Goal: Task Accomplishment & Management: Manage account settings

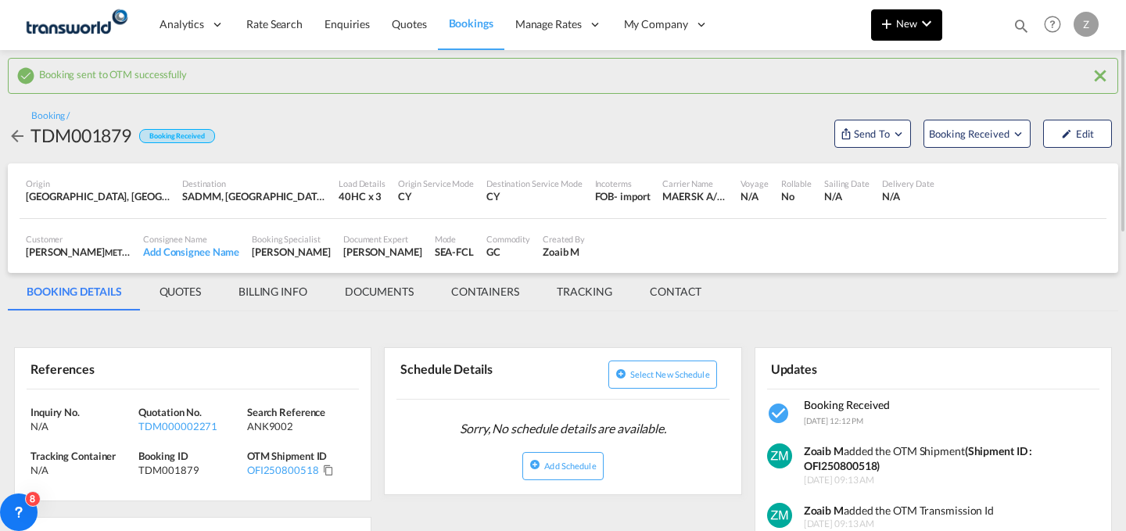
click at [892, 23] on md-icon "icon-plus 400-fg" at bounding box center [886, 23] width 19 height 19
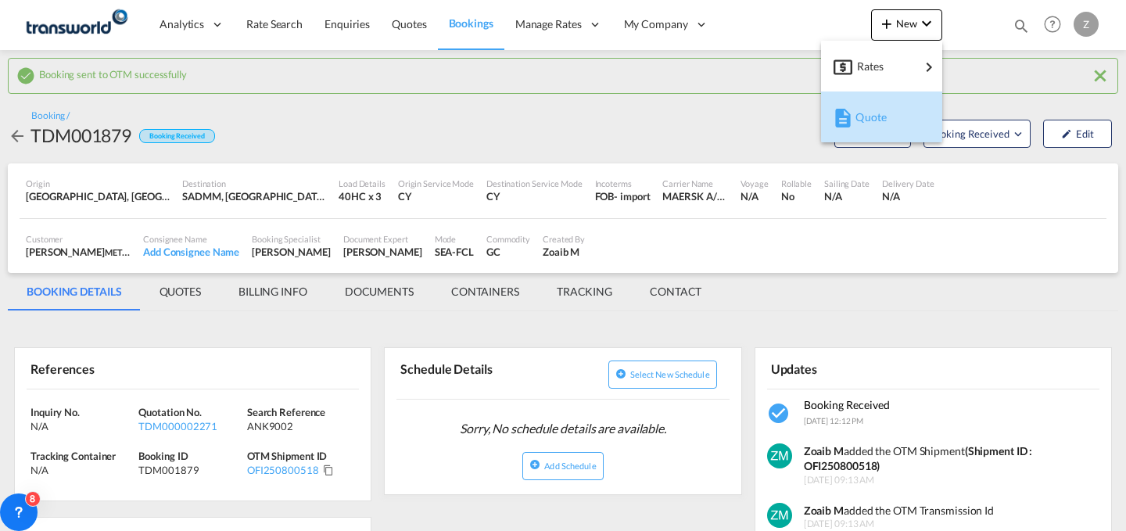
click at [859, 102] on span "Quote" at bounding box center [863, 117] width 17 height 31
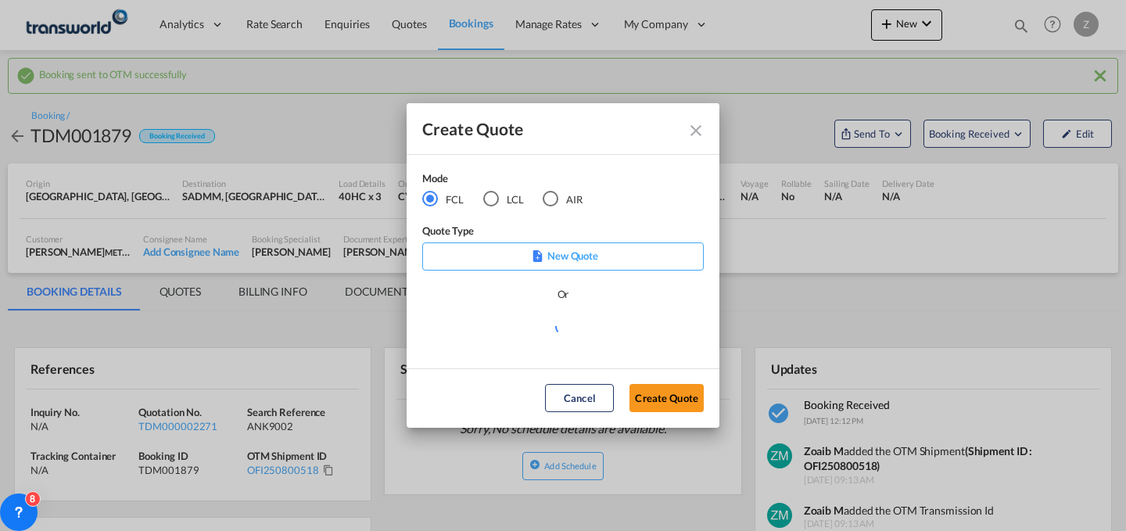
click at [565, 200] on md-radio-button "AIR" at bounding box center [563, 198] width 40 height 17
click at [655, 385] on button "Create Quote" at bounding box center [666, 398] width 74 height 28
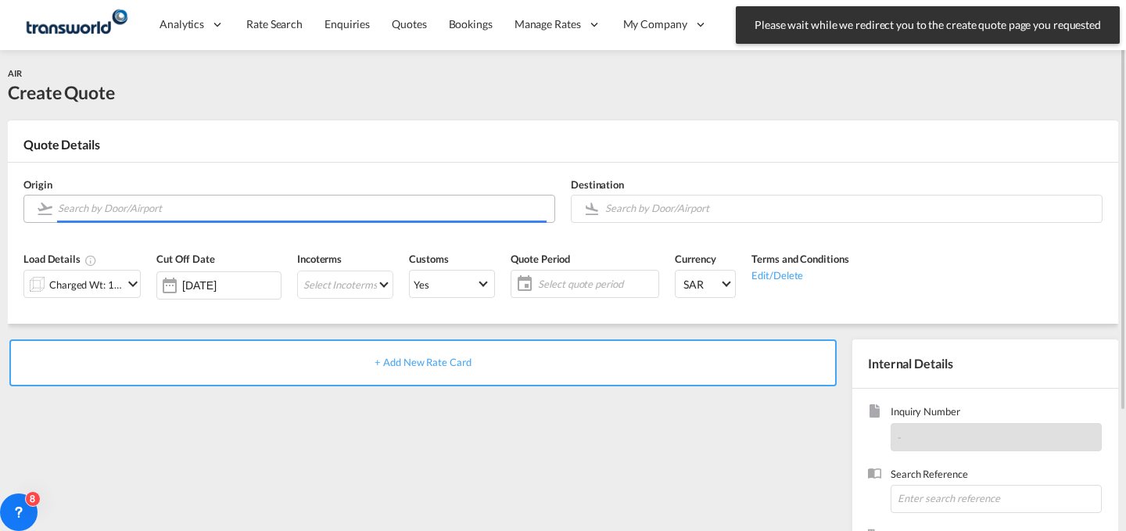
click at [180, 198] on input "Search by Door/Airport" at bounding box center [302, 208] width 489 height 27
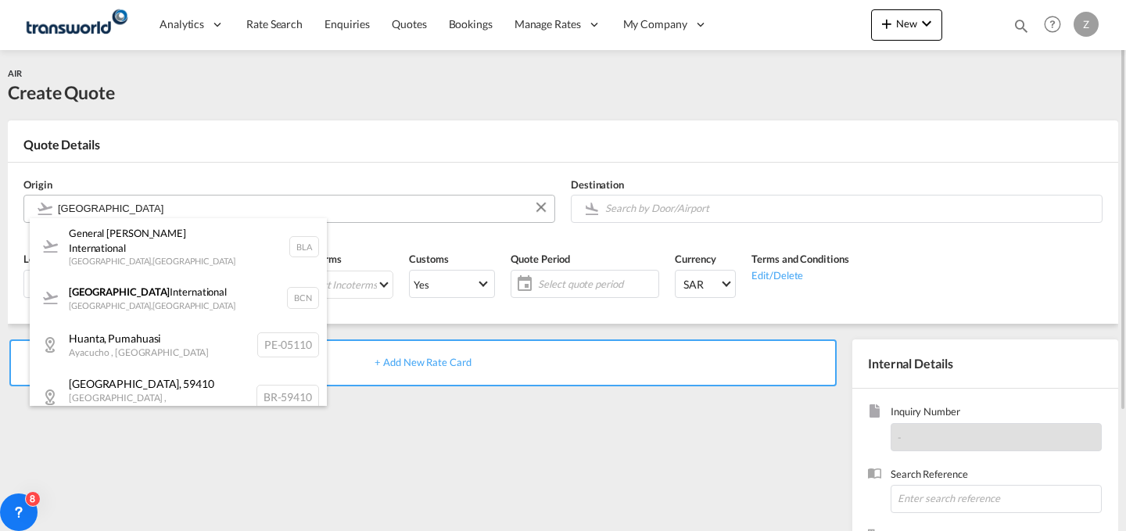
type input "[GEOGRAPHIC_DATA]"
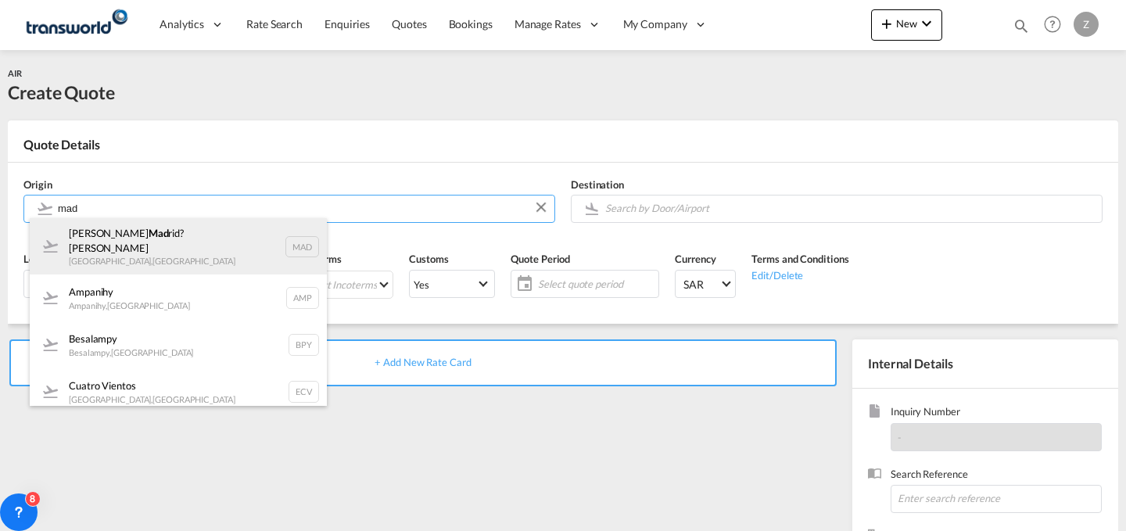
click at [254, 246] on div "[PERSON_NAME] Mad rid?Barajas [GEOGRAPHIC_DATA] , [GEOGRAPHIC_DATA] MAD" at bounding box center [178, 246] width 297 height 56
type input "[PERSON_NAME] Madrid?Barajas, [GEOGRAPHIC_DATA], MAD"
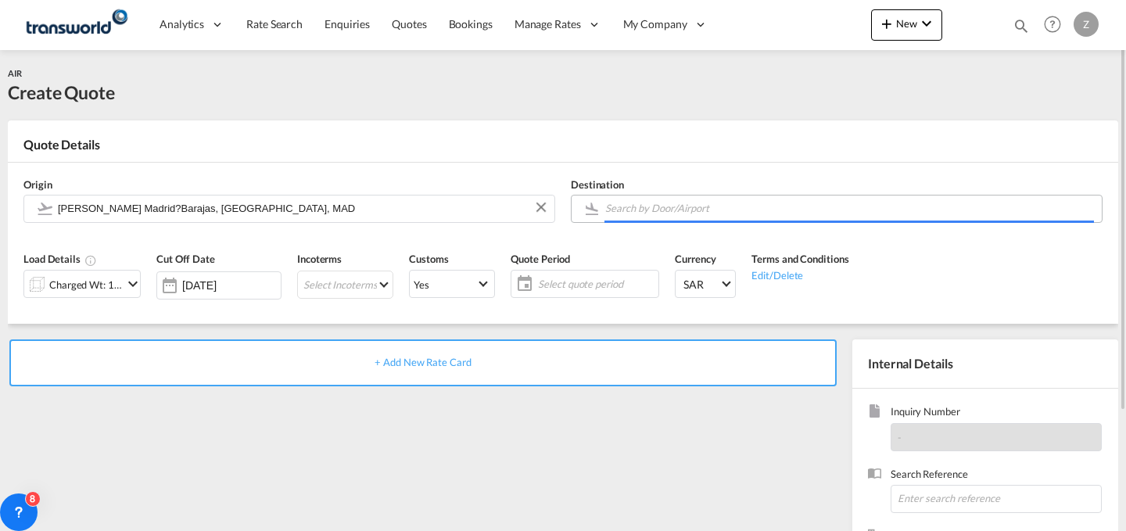
click at [738, 203] on input "Search by Door/Airport" at bounding box center [849, 208] width 489 height 27
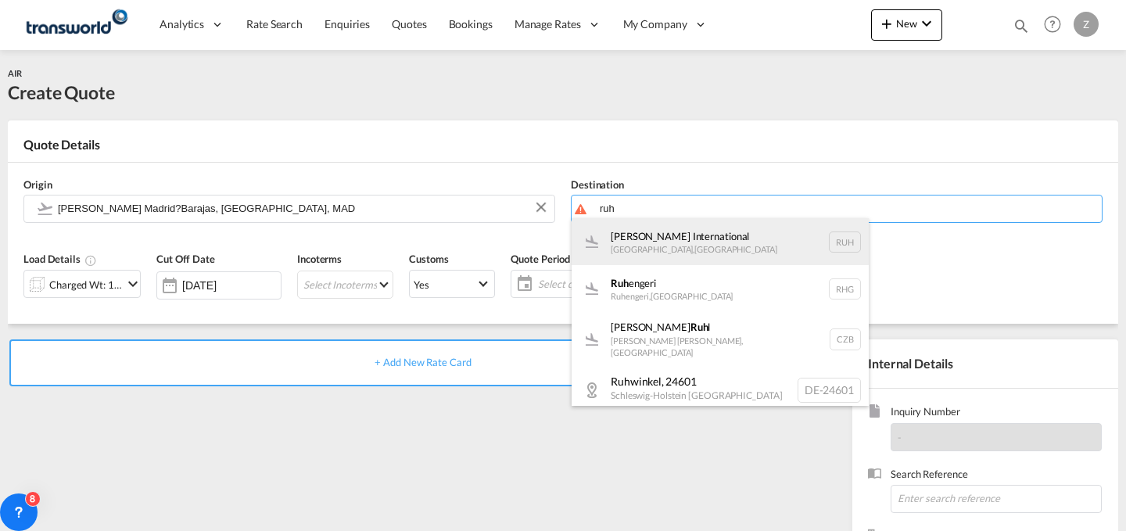
click at [733, 235] on div "[PERSON_NAME] International [GEOGRAPHIC_DATA] , [GEOGRAPHIC_DATA] RUH" at bounding box center [720, 241] width 297 height 47
type input "[PERSON_NAME] International, [GEOGRAPHIC_DATA], RUH"
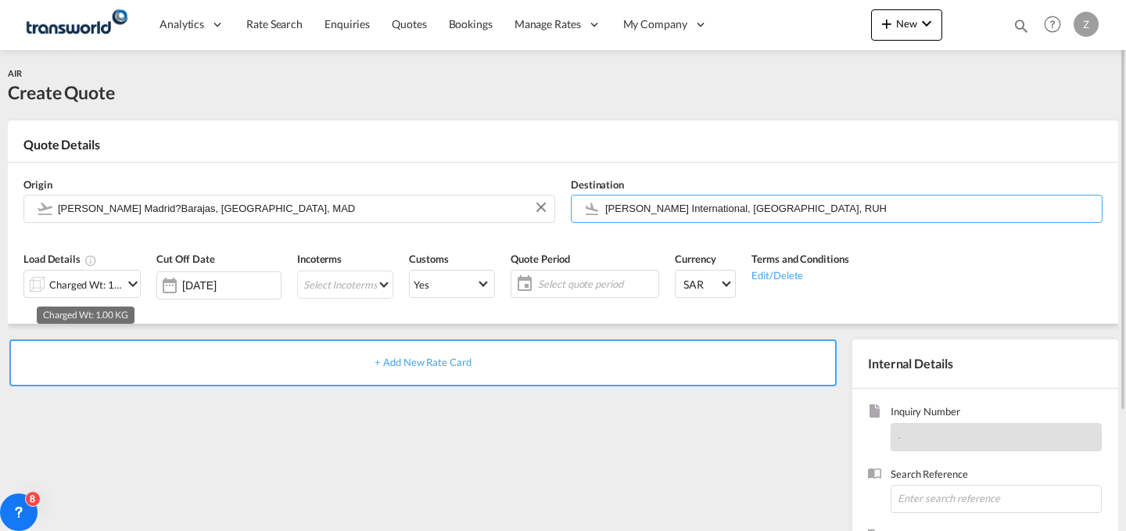
click at [118, 281] on div "Charged Wt: 1.00 KG" at bounding box center [86, 285] width 74 height 22
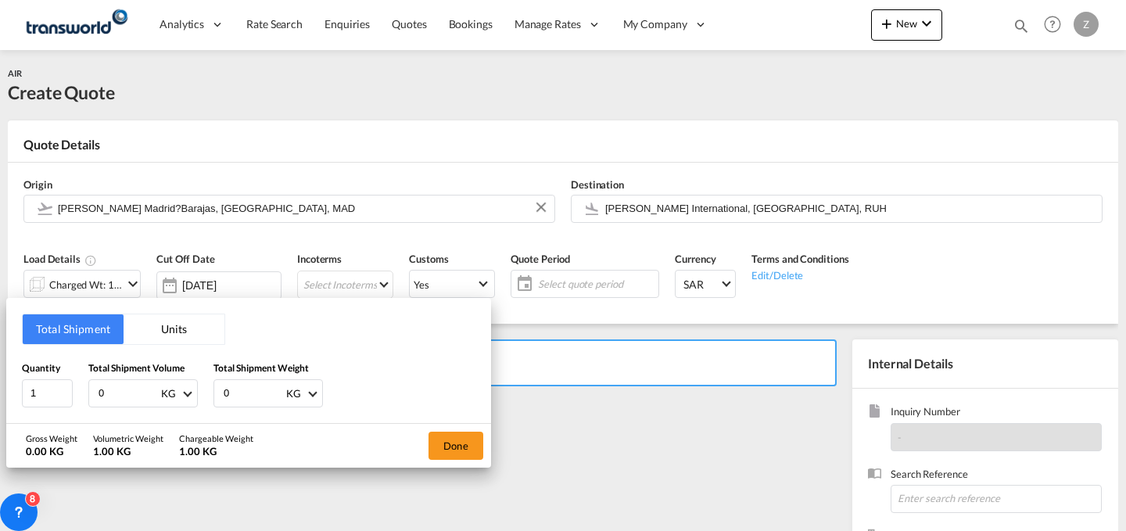
click at [260, 389] on input "0" at bounding box center [253, 393] width 63 height 27
type input "272"
click at [137, 403] on input "0" at bounding box center [128, 393] width 63 height 27
type input "272"
click at [443, 441] on button "Done" at bounding box center [455, 446] width 55 height 28
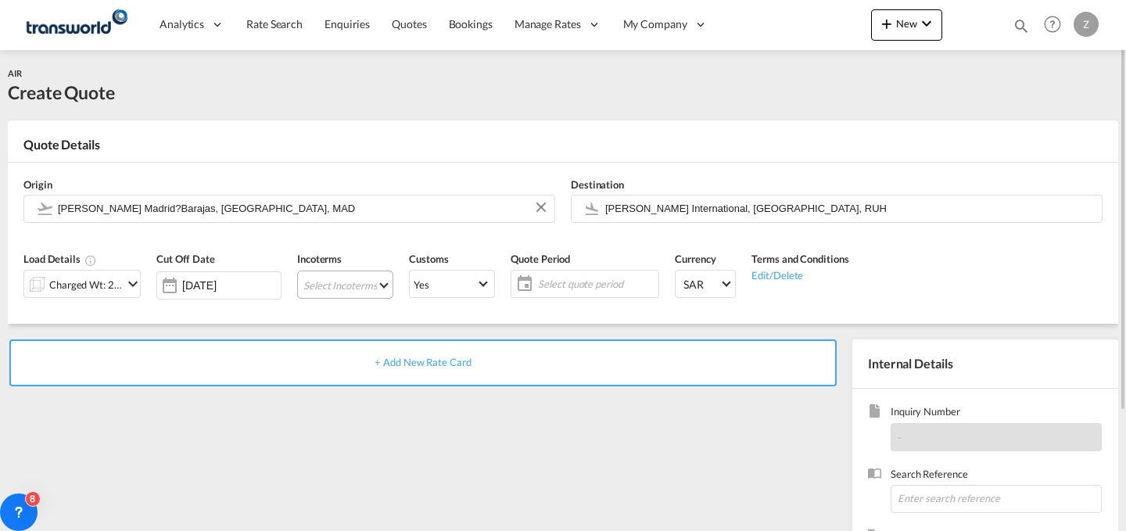
click at [376, 283] on md-select "Select Incoterms DPU - import Delivery at Place Unloaded EXW - export Ex Works …" at bounding box center [345, 285] width 96 height 28
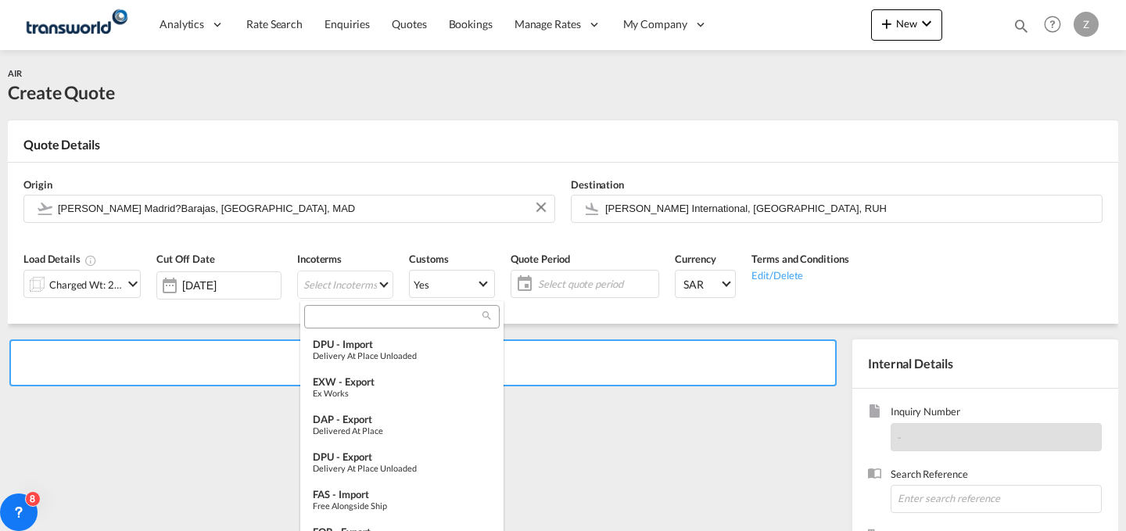
click at [385, 314] on input "search" at bounding box center [396, 317] width 174 height 14
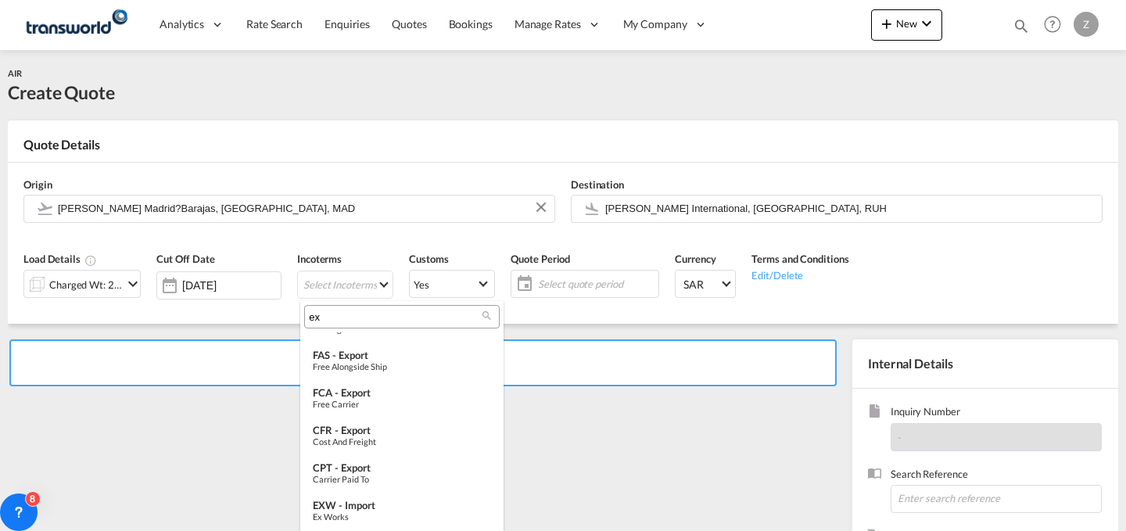
scroll to position [247, 0]
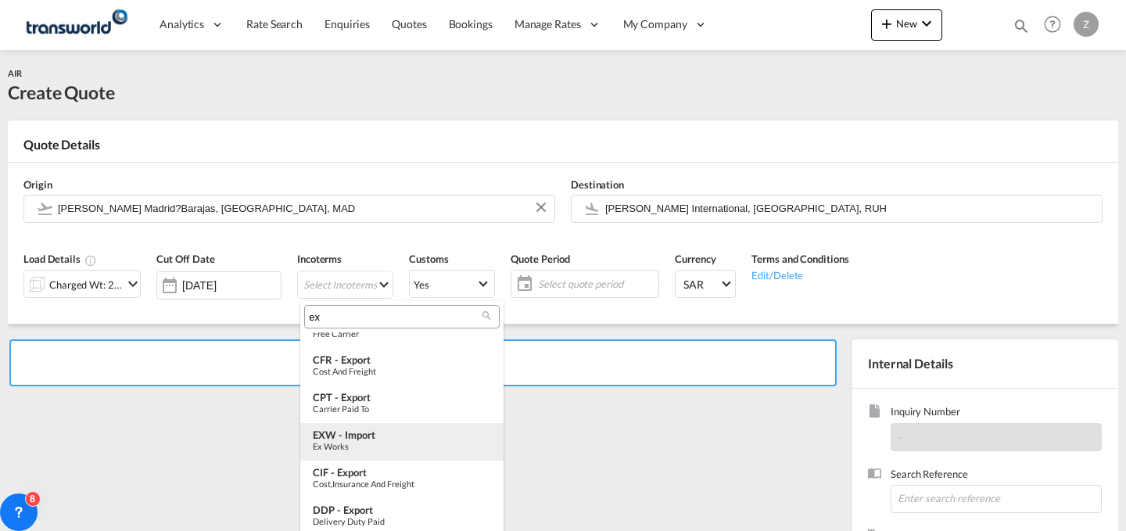
type input "ex"
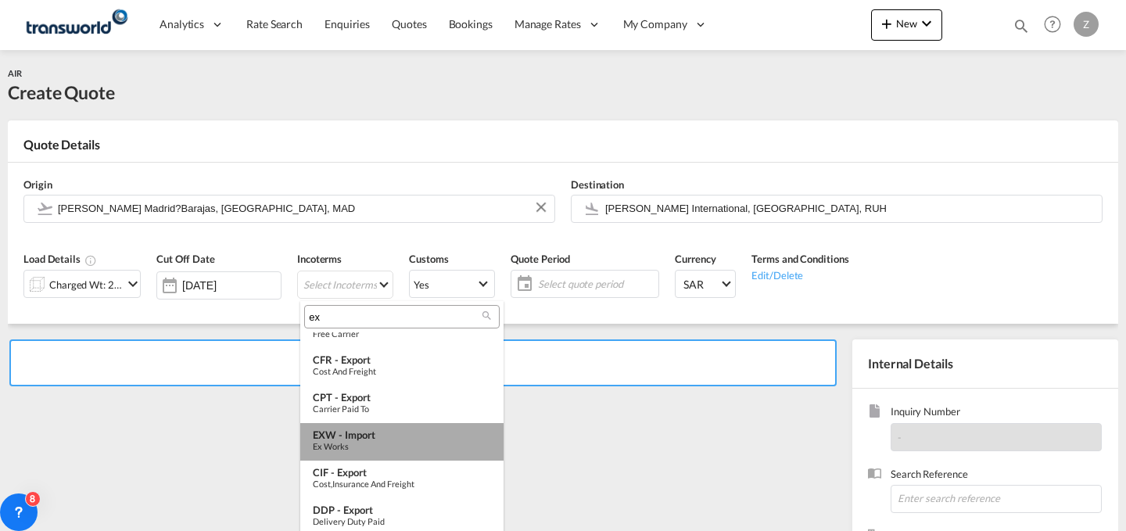
click at [415, 424] on md-option "EXW - import Ex Works" at bounding box center [401, 442] width 203 height 38
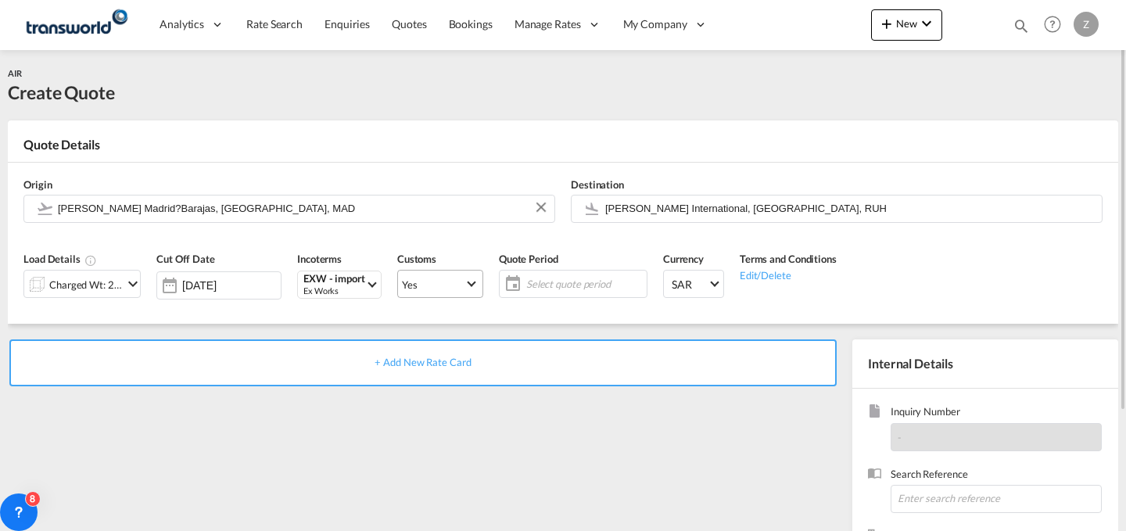
click at [438, 270] on md-select "Yes Yes No" at bounding box center [440, 284] width 86 height 28
click at [446, 330] on md-option "No" at bounding box center [442, 322] width 109 height 38
click at [469, 276] on md-select-value "Yes" at bounding box center [440, 284] width 84 height 22
click at [461, 321] on md-option "No" at bounding box center [442, 322] width 109 height 38
click at [575, 281] on span "Select quote period" at bounding box center [584, 284] width 117 height 14
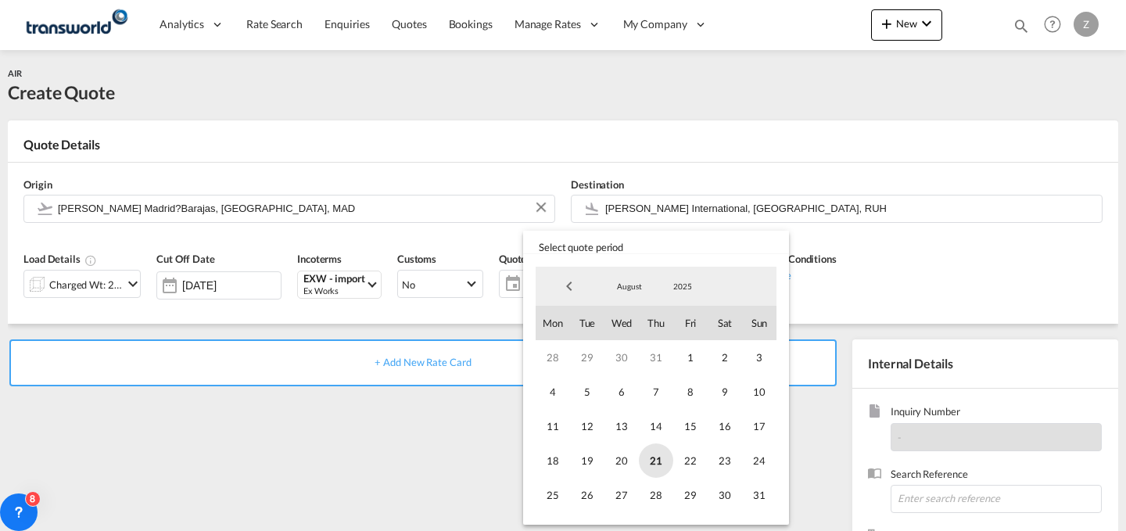
click at [658, 457] on span "21" at bounding box center [656, 460] width 34 height 34
click at [763, 497] on span "31" at bounding box center [759, 495] width 34 height 34
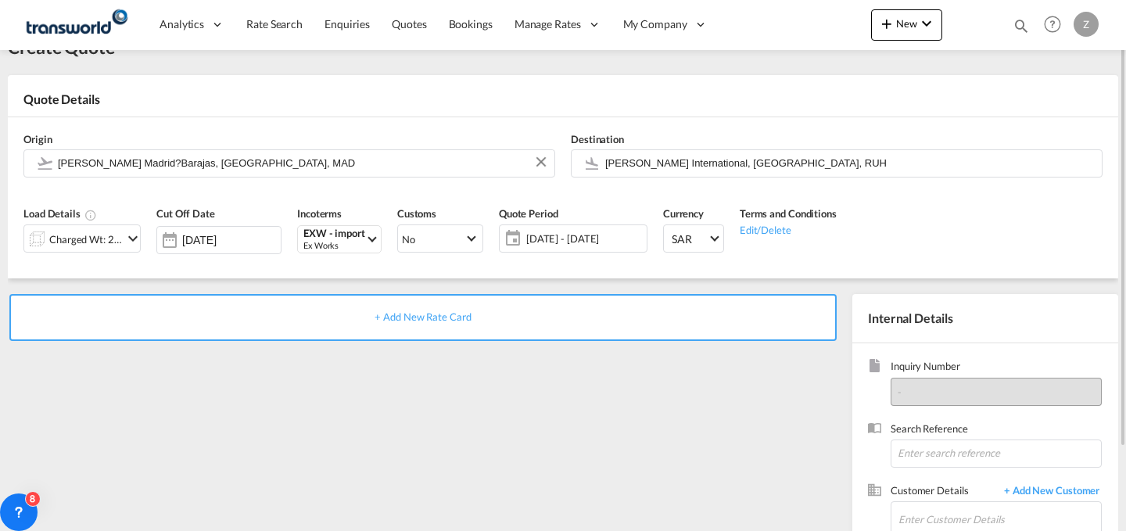
scroll to position [46, 0]
paste input "ANK1047"
click at [917, 448] on input "ANK1047" at bounding box center [996, 453] width 211 height 28
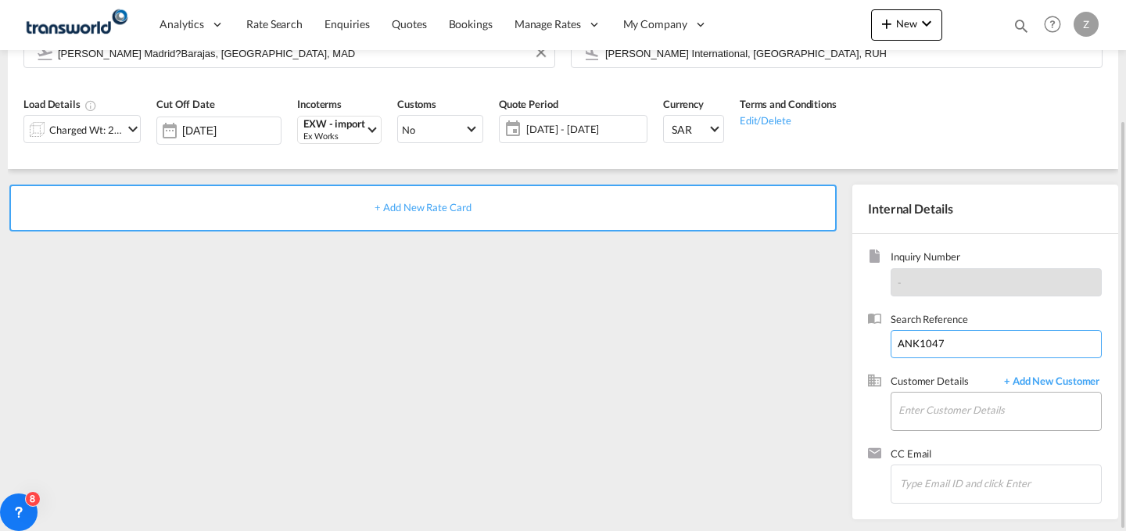
type input "ANK1047"
click at [937, 418] on input "Enter Customer Details" at bounding box center [999, 410] width 203 height 35
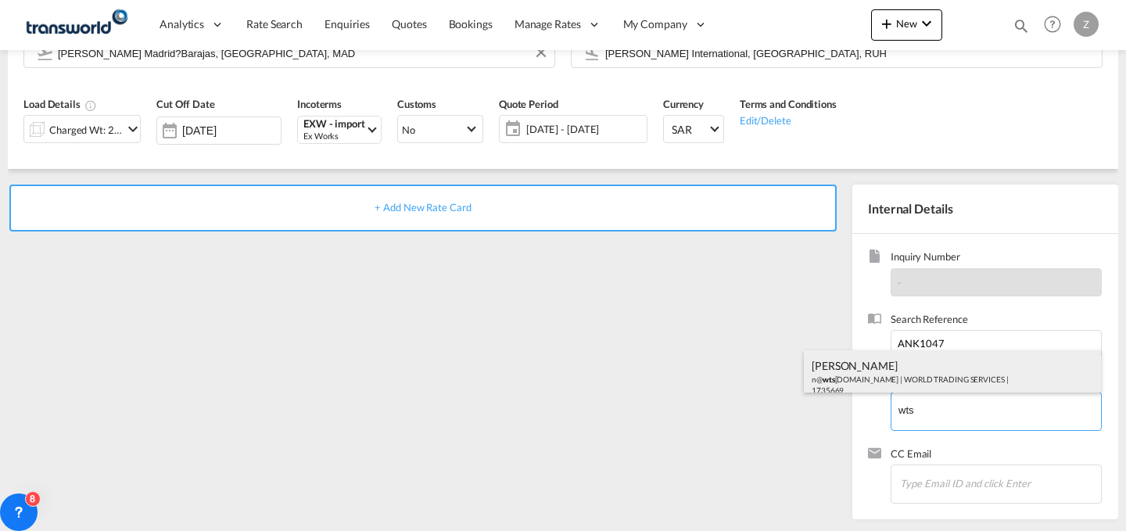
click at [944, 371] on div "[PERSON_NAME] n@ wts [DOMAIN_NAME] | WORLD TRADING SERVICES | 1735669" at bounding box center [952, 376] width 297 height 53
type input "WORLD TRADING SERVICES, [PERSON_NAME], n@[DOMAIN_NAME]"
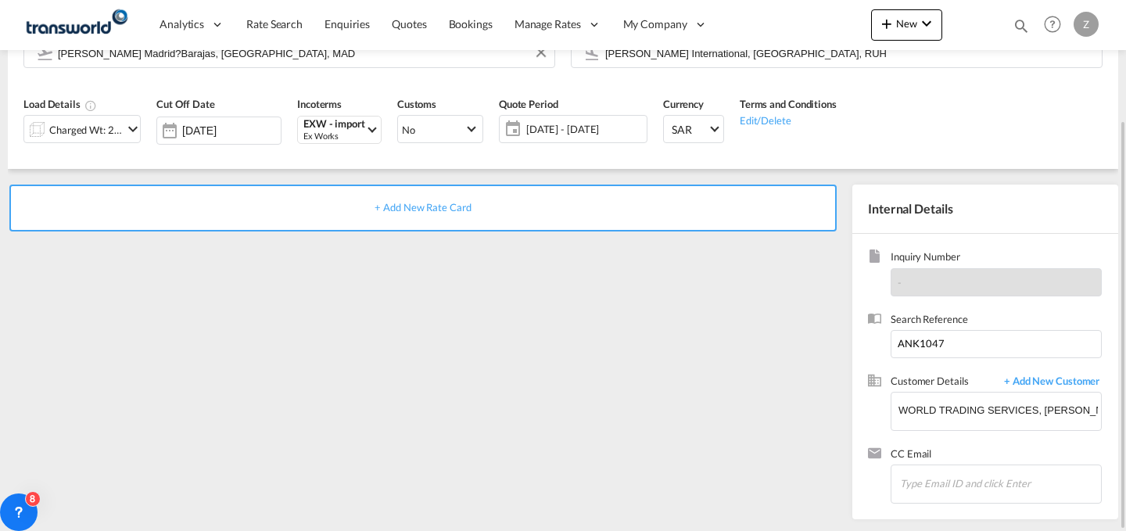
click at [617, 217] on div "+ Add New Rate Card" at bounding box center [422, 208] width 827 height 47
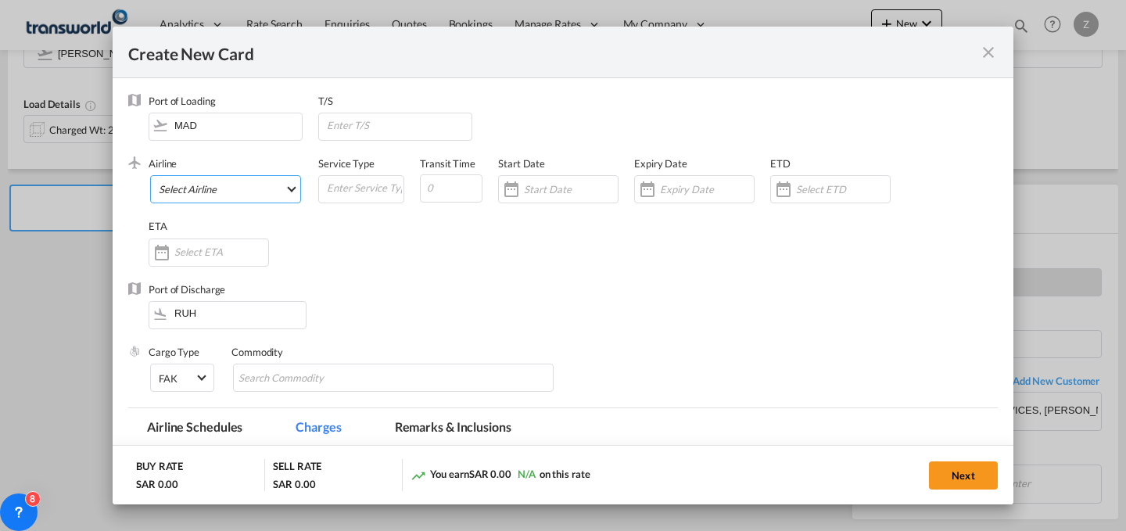
click at [281, 185] on md-select "Select Airline AIR EXPRESS S.A. (1166- / -) CMA CGM Air Cargo (1140-2C / -) DDW…" at bounding box center [225, 189] width 151 height 28
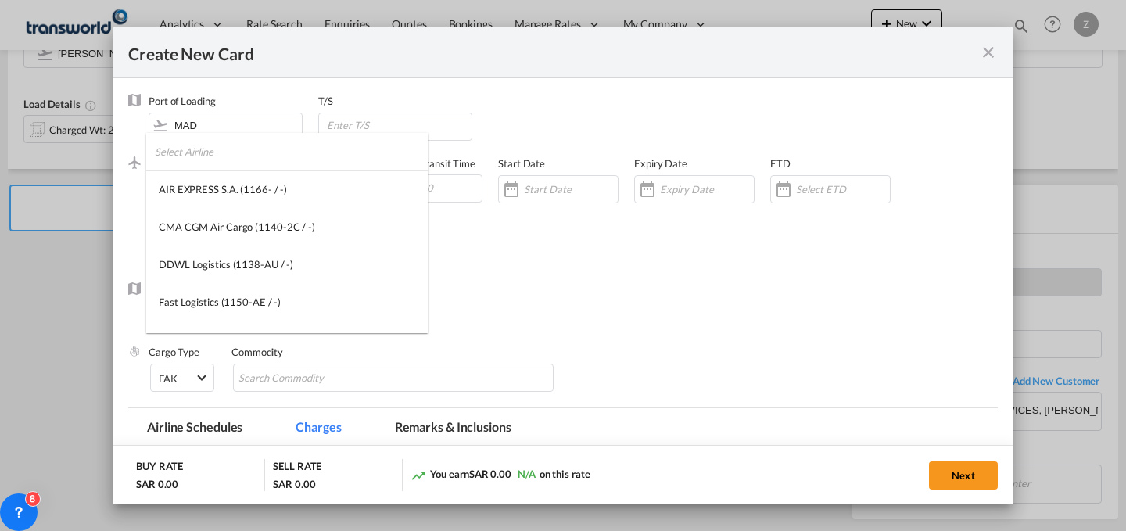
click at [317, 157] on input "search" at bounding box center [291, 152] width 273 height 38
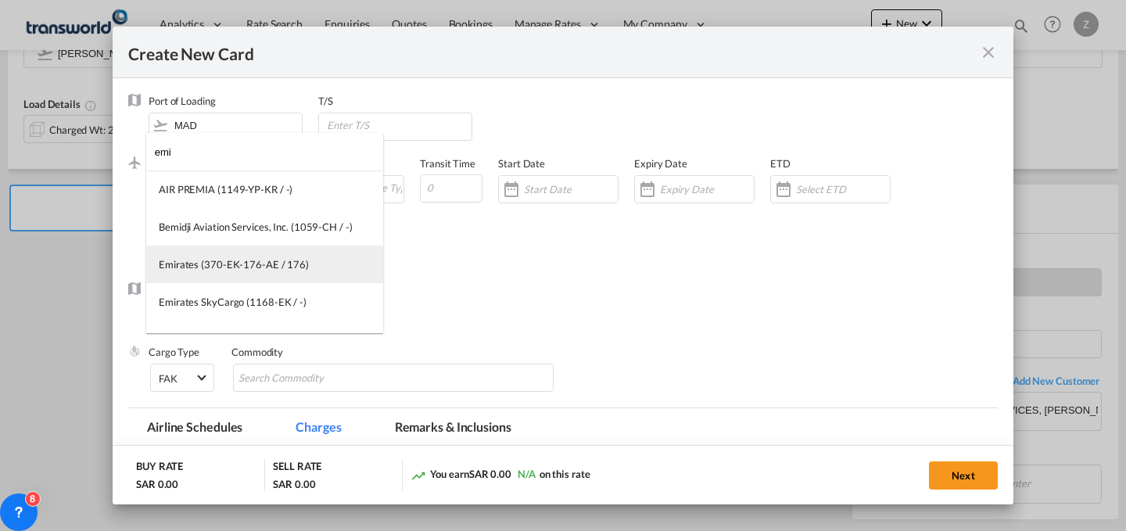
type input "emi"
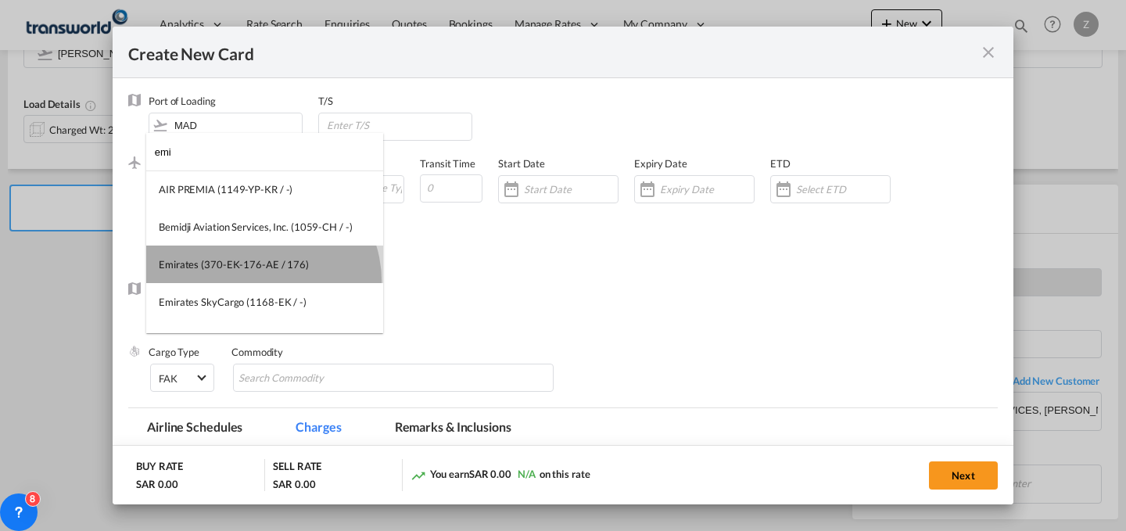
click at [257, 281] on md-option "Emirates (370-EK-176-AE / 176)" at bounding box center [264, 265] width 237 height 38
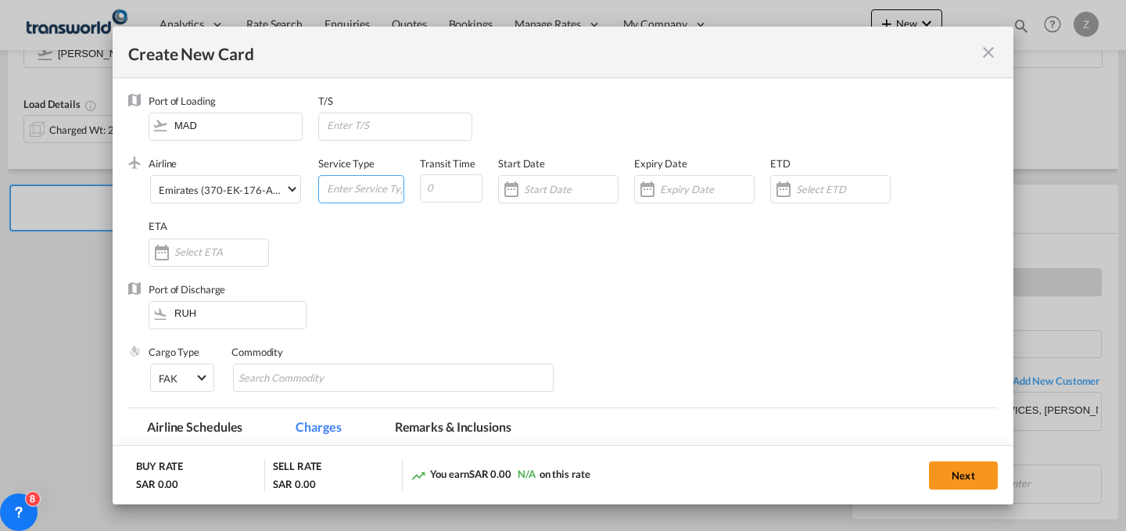
click at [358, 185] on input "Create New Card ..." at bounding box center [364, 187] width 78 height 23
type input "AIR"
click at [440, 189] on input "Create New Card ..." at bounding box center [451, 188] width 63 height 28
type input "7"
click at [543, 194] on input "Create New Card ..." at bounding box center [571, 189] width 94 height 13
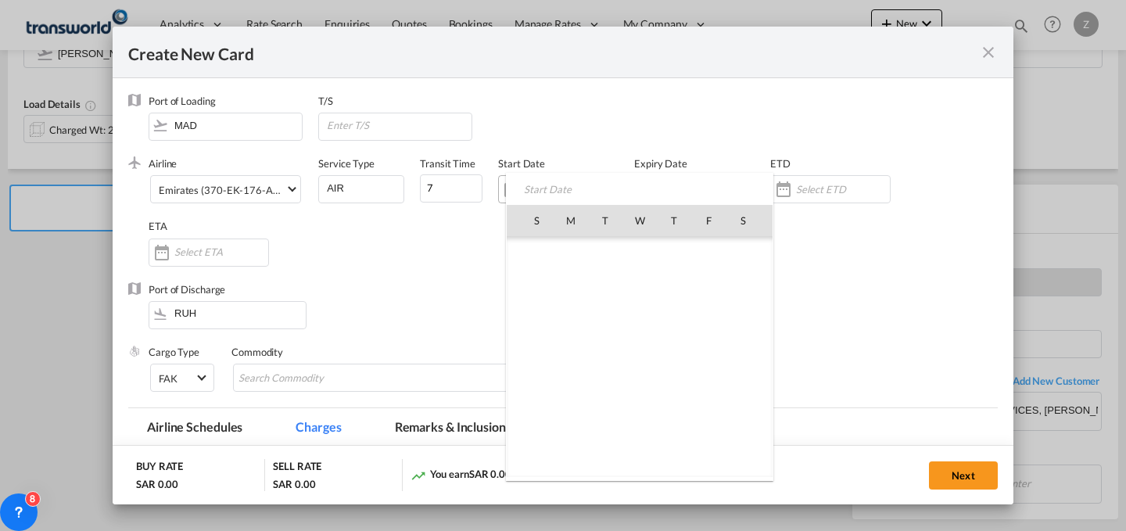
scroll to position [361993, 0]
click at [679, 357] on span "21" at bounding box center [674, 357] width 33 height 33
type input "[DATE]"
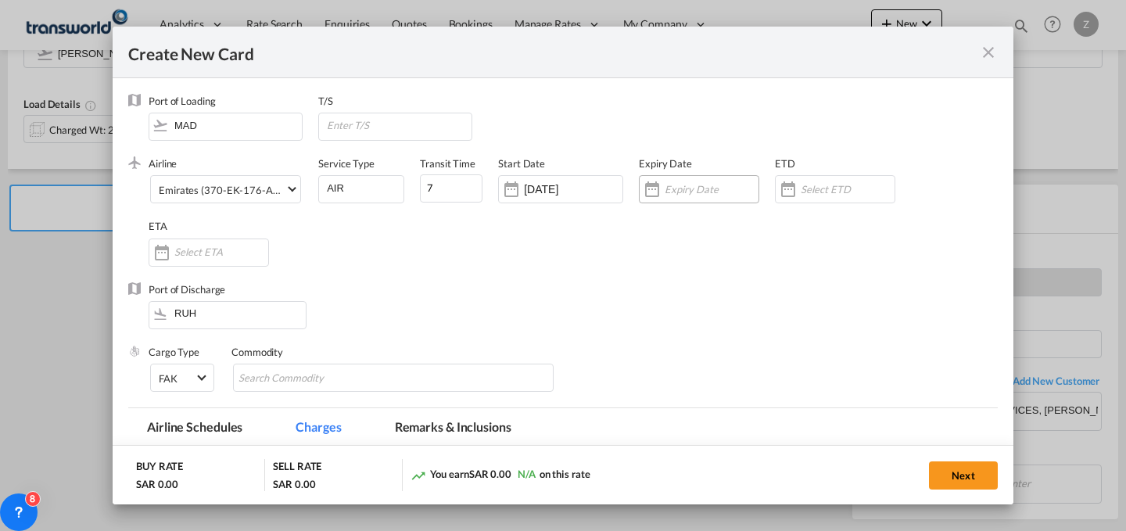
click at [695, 198] on div "Create New Card ..." at bounding box center [699, 189] width 120 height 28
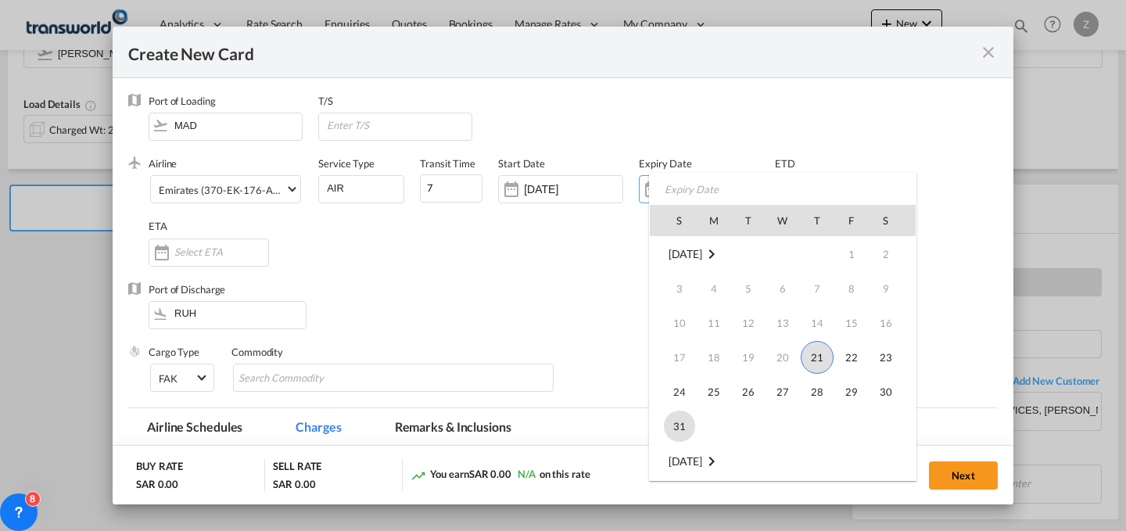
click at [679, 415] on span "31" at bounding box center [679, 426] width 31 height 31
type input "[DATE]"
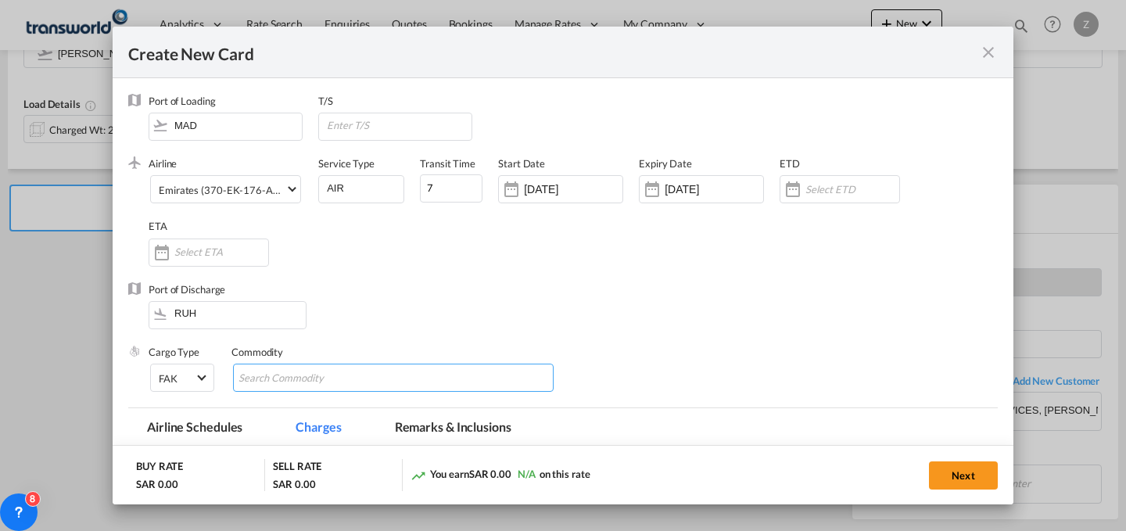
click at [308, 376] on input "Chips input." at bounding box center [309, 378] width 143 height 25
type input "GC"
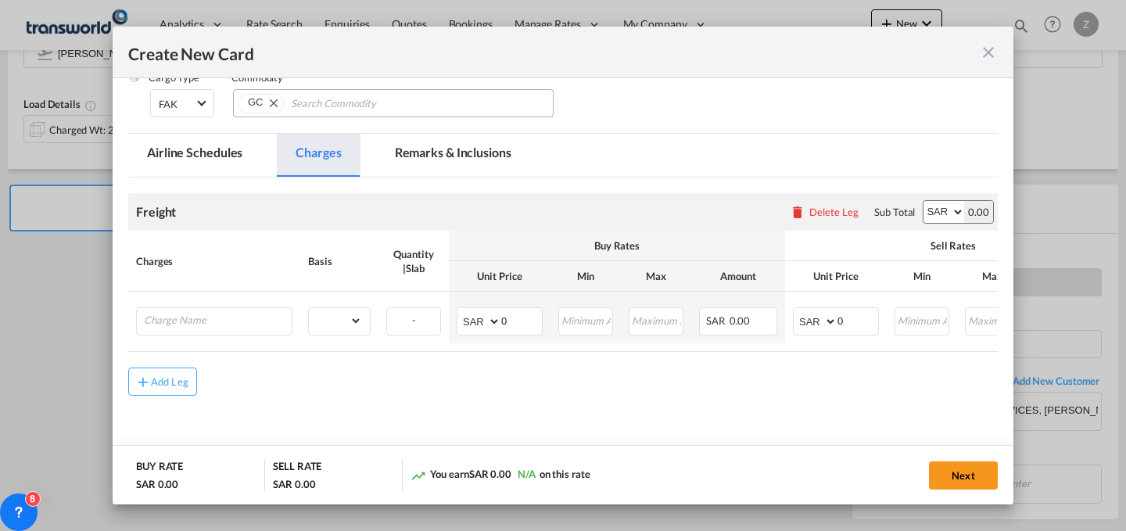
scroll to position [284, 0]
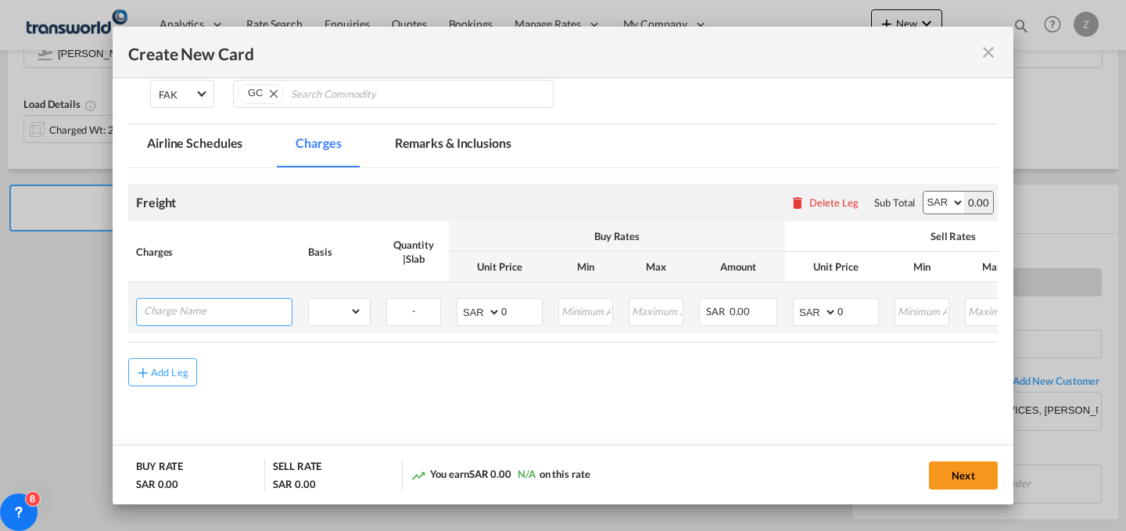
click at [257, 315] on input "Charge Name" at bounding box center [218, 310] width 148 height 23
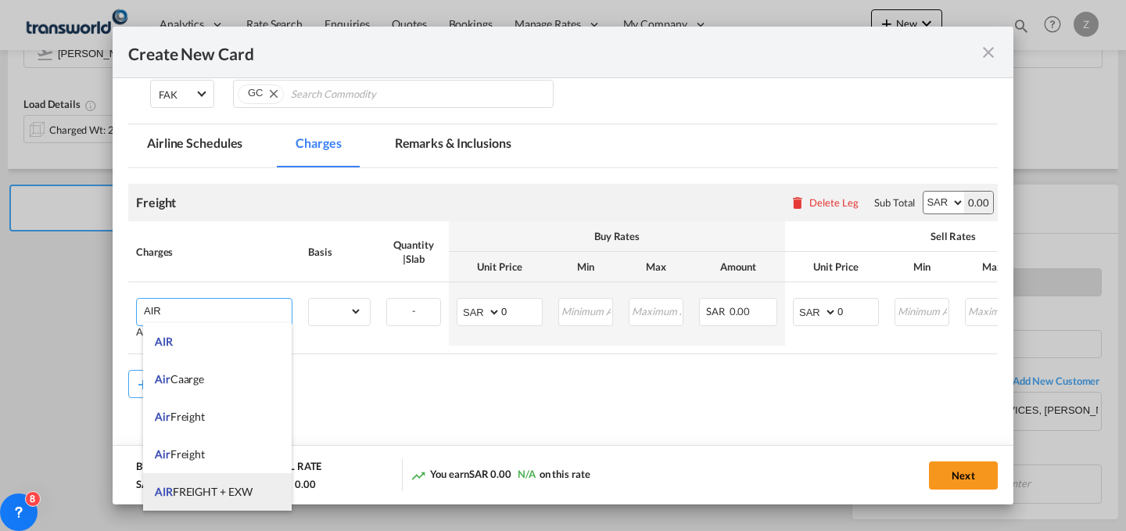
click at [254, 487] on li "AIR FREIGHT + EXW" at bounding box center [217, 492] width 149 height 38
type input "AIR FREIGHT + EXW"
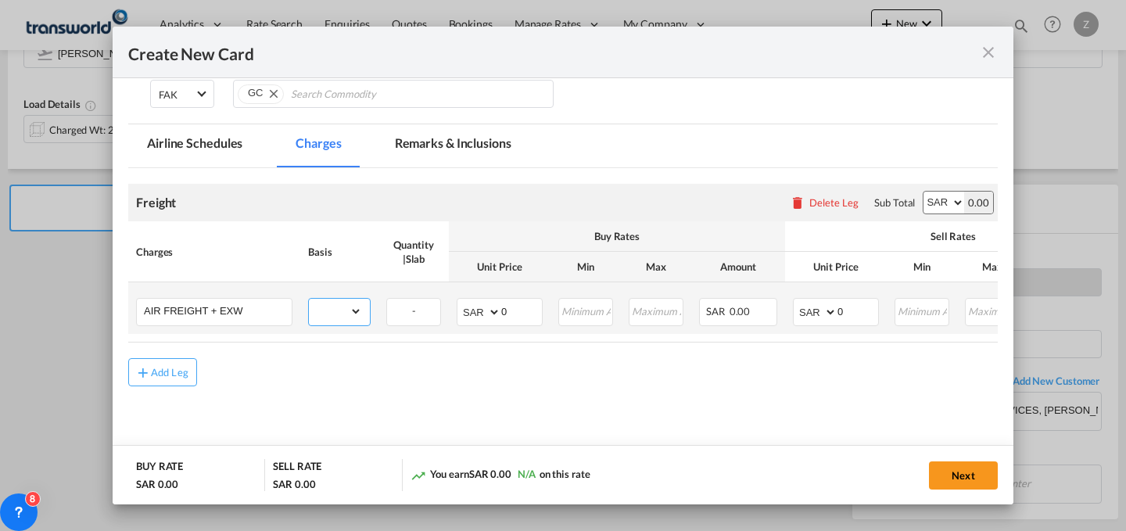
click at [340, 318] on select "gross_weight volumetric_weight per_shipment per_bl per_km % on air freight per_…" at bounding box center [335, 311] width 53 height 25
select select "per_shipment"
click at [309, 299] on select "gross_weight volumetric_weight per_shipment per_bl per_km % on air freight per_…" at bounding box center [335, 311] width 53 height 25
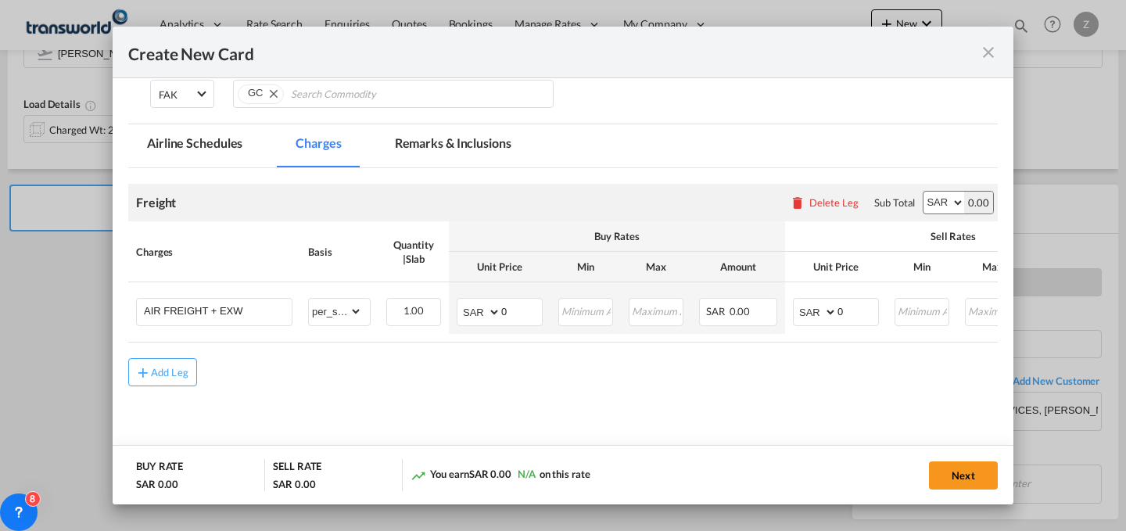
click at [941, 197] on select "AED AFN ALL AMD ANG AOA ARS AUD AWG AZN BAM BBD BDT BGN BHD BIF BMD BND [PERSON…" at bounding box center [943, 203] width 41 height 22
select select "string:USD"
click at [923, 192] on select "AED AFN ALL AMD ANG AOA ARS AUD AWG AZN BAM BBD BDT BGN BHD BIF BMD BND [PERSON…" at bounding box center [943, 203] width 41 height 22
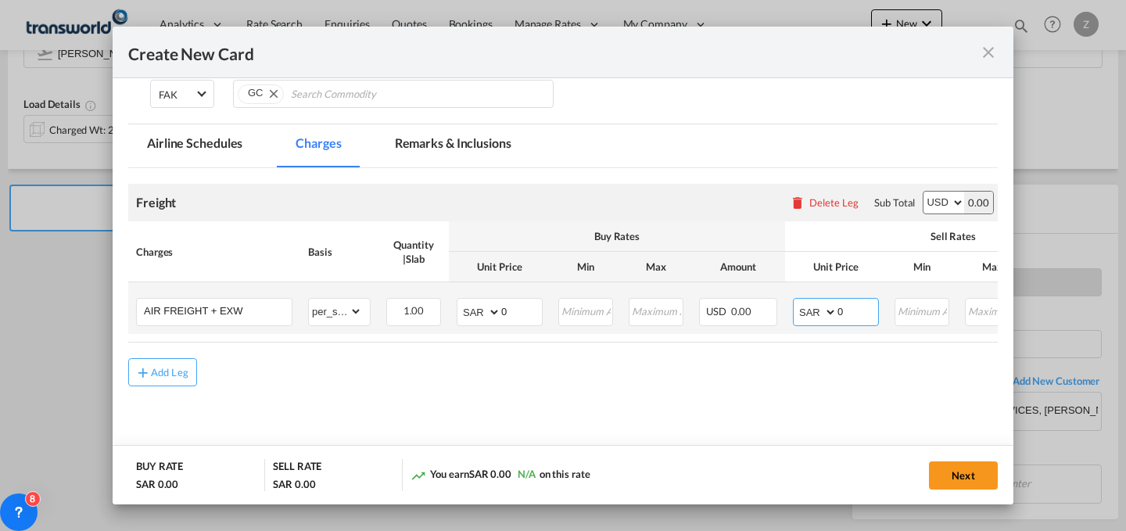
click at [813, 312] on select "AED AFN ALL AMD ANG AOA ARS AUD AWG AZN BAM BBD BDT BGN BHD BIF BMD BND [PERSON…" at bounding box center [816, 312] width 41 height 22
select select "string:USD"
click at [796, 301] on select "AED AFN ALL AMD ANG AOA ARS AUD AWG AZN BAM BBD BDT BGN BHD BIF BMD BND [PERSON…" at bounding box center [816, 312] width 41 height 22
click at [464, 308] on select "AED AFN ALL AMD ANG AOA ARS AUD AWG AZN BAM BBD BDT BGN BHD BIF BMD BND [PERSON…" at bounding box center [480, 312] width 41 height 22
select select "string:USD"
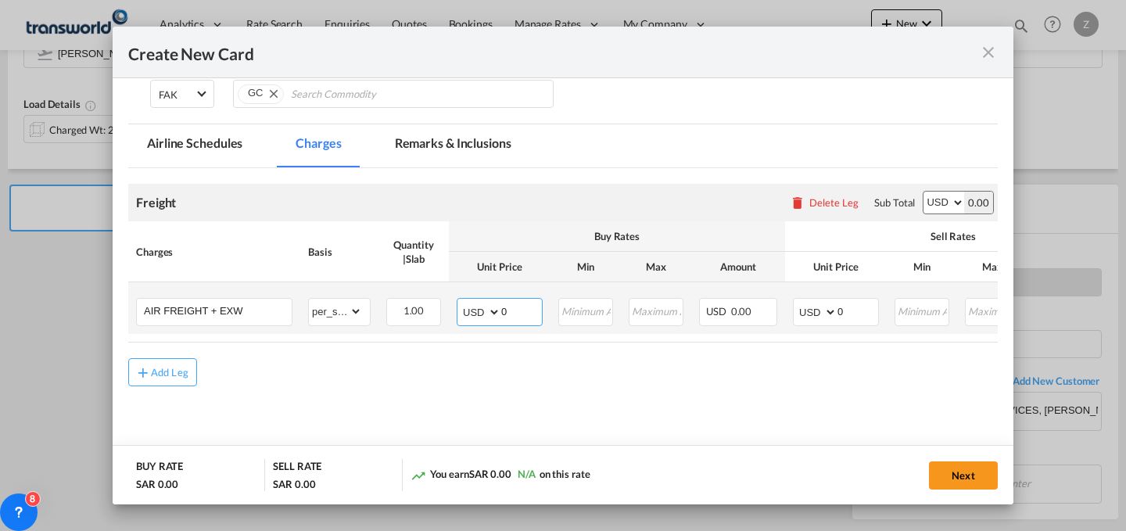
click at [460, 301] on select "AED AFN ALL AMD ANG AOA ARS AUD AWG AZN BAM BBD BDT BGN BHD BIF BMD BND [PERSON…" at bounding box center [480, 312] width 41 height 22
click at [983, 46] on md-icon "icon-close fg-AAA8AD m-0 pointer" at bounding box center [988, 52] width 19 height 19
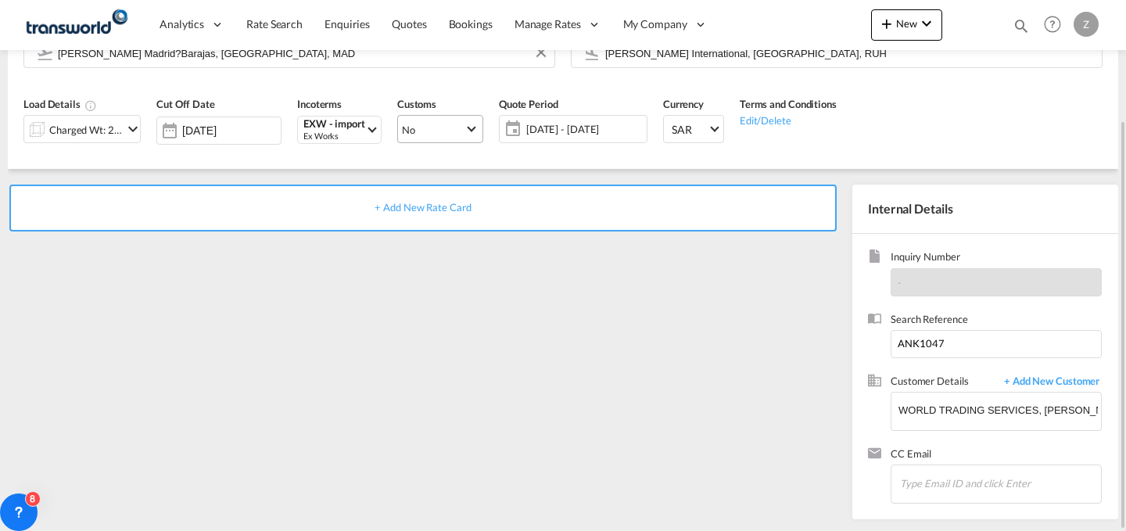
click at [439, 120] on md-select-value "No" at bounding box center [440, 129] width 84 height 22
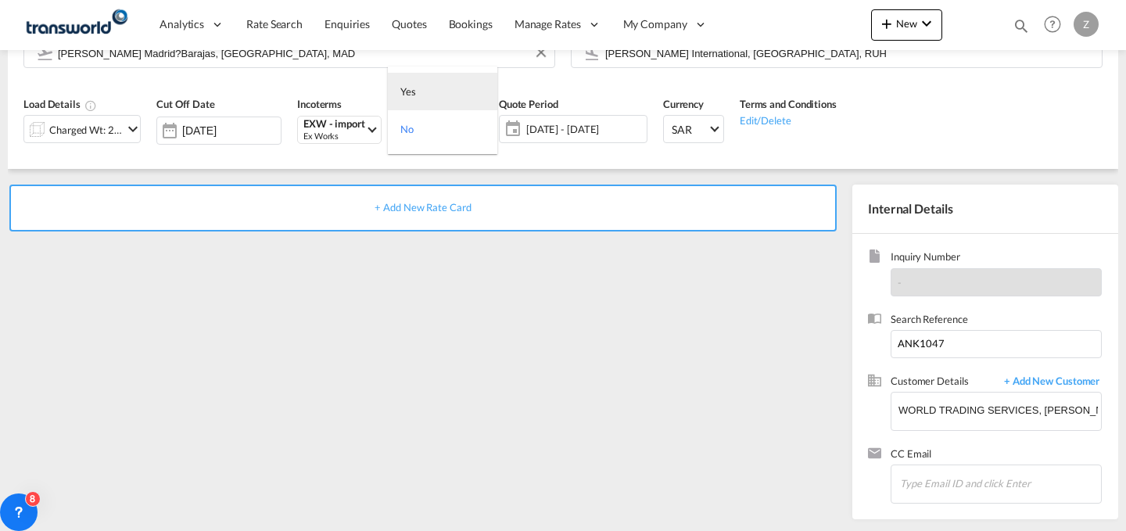
click at [461, 95] on md-option "Yes" at bounding box center [442, 92] width 109 height 38
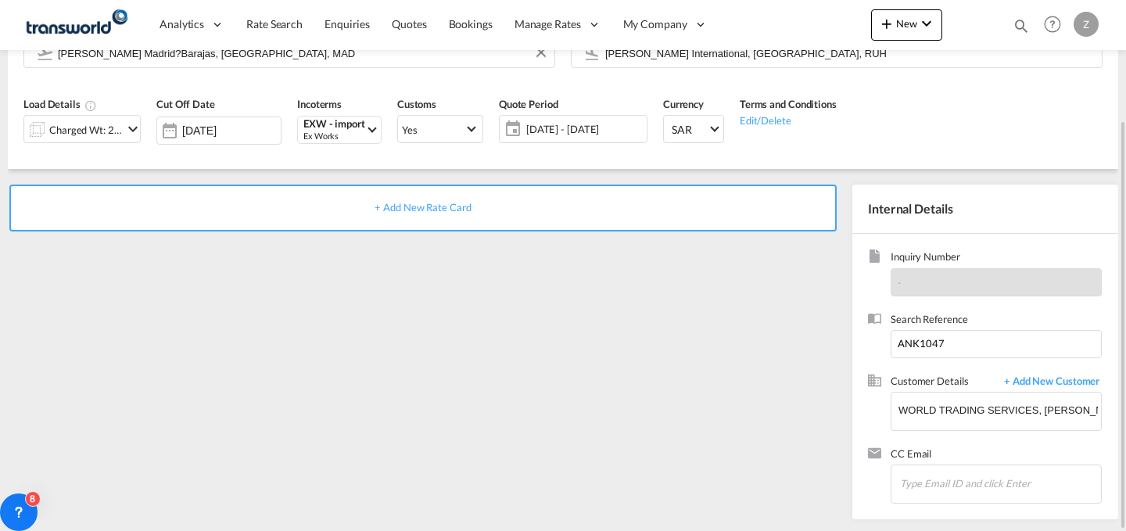
click at [545, 190] on div "+ Add New Rate Card" at bounding box center [422, 208] width 827 height 47
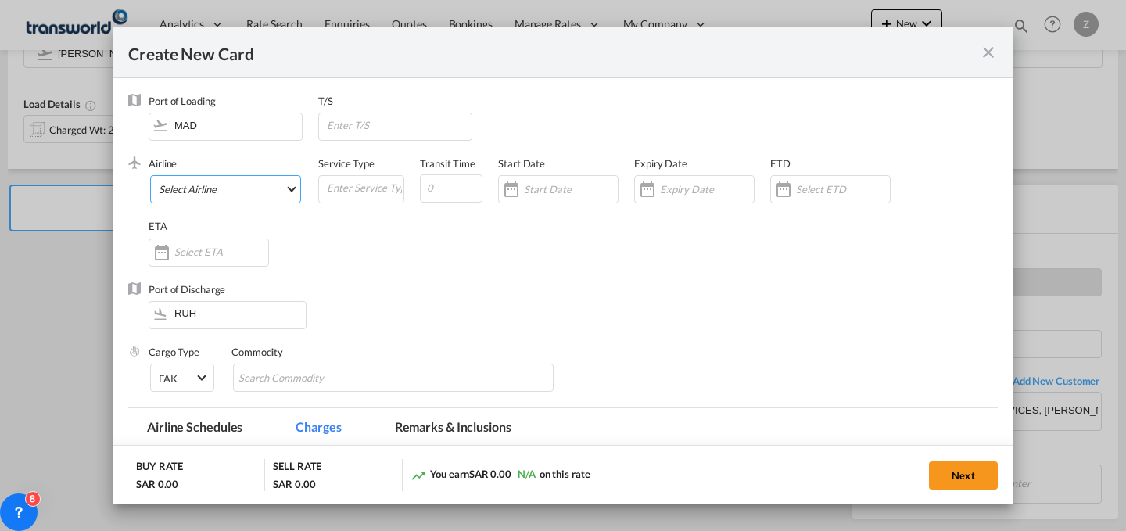
click at [269, 187] on md-select "Select Airline AIR EXPRESS S.A. (1166- / -) CMA CGM Air Cargo (1140-2C / -) DDW…" at bounding box center [225, 189] width 151 height 28
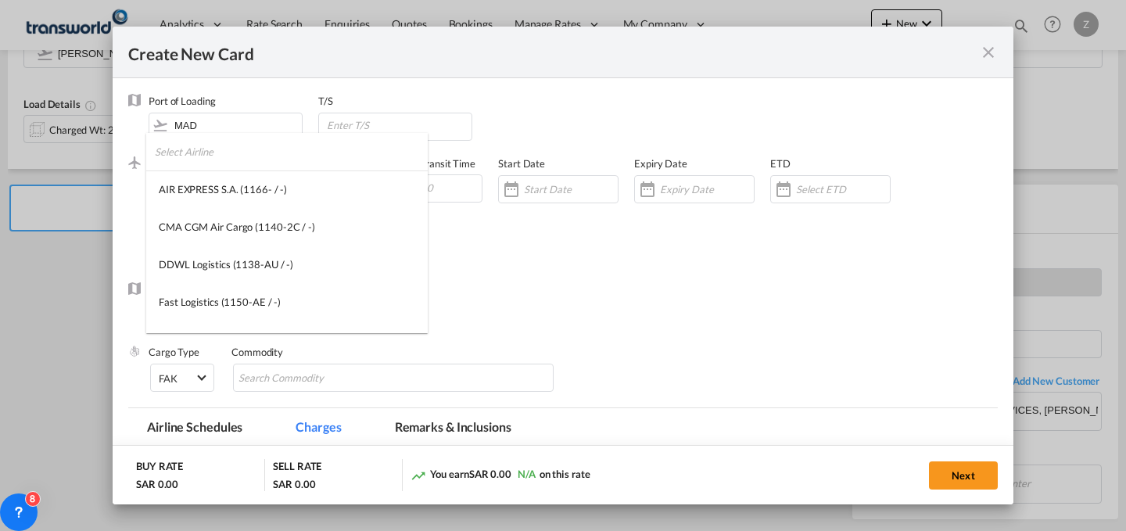
click at [247, 155] on input "search" at bounding box center [291, 152] width 273 height 38
type input "a"
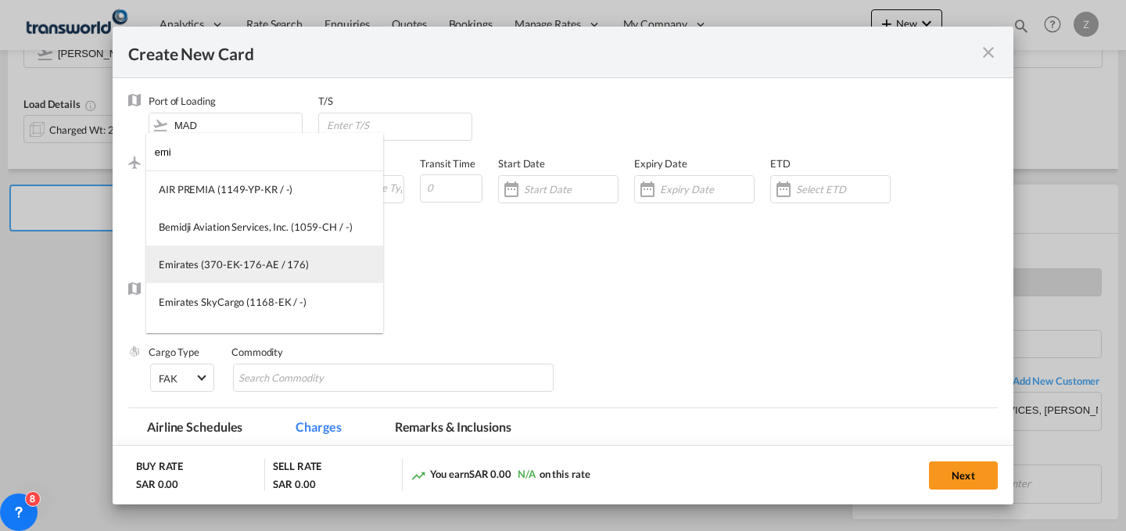
type input "emi"
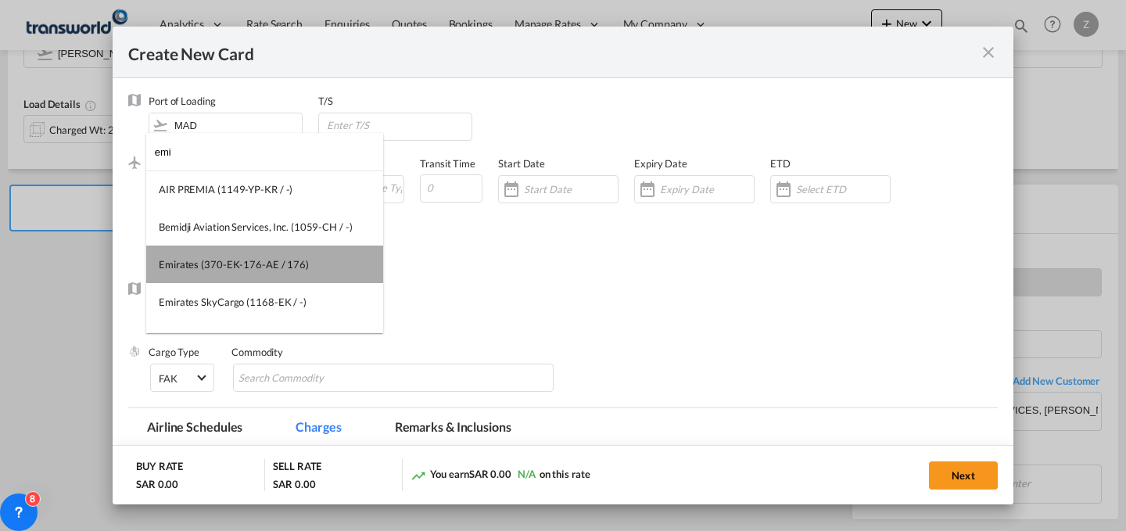
click at [267, 272] on md-option "Emirates (370-EK-176-AE / 176)" at bounding box center [264, 265] width 237 height 38
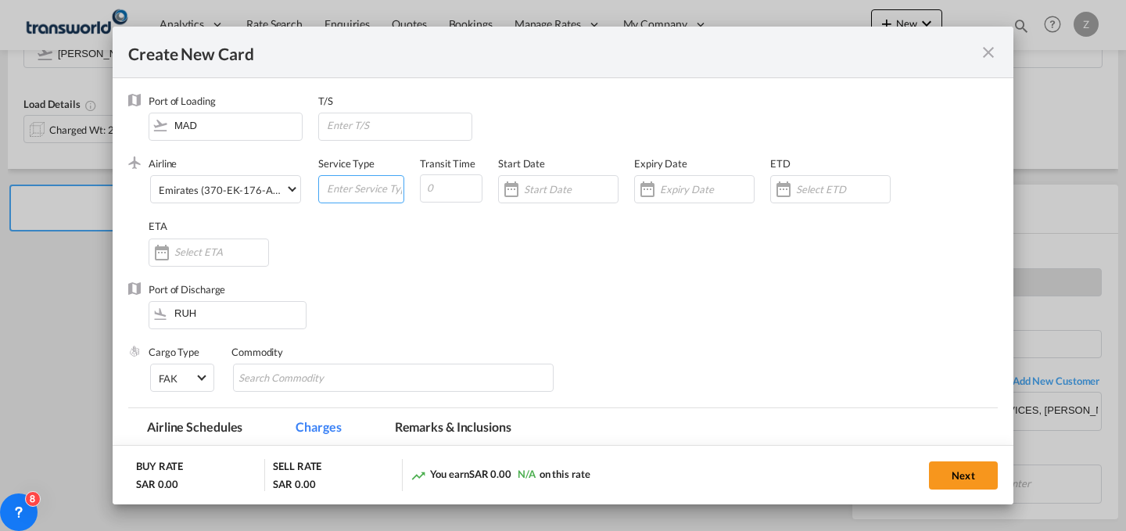
click at [365, 193] on input "Create New Card ..." at bounding box center [364, 187] width 78 height 23
type input "AIR"
type input "7"
click at [543, 194] on input "Create New Card ..." at bounding box center [571, 189] width 94 height 13
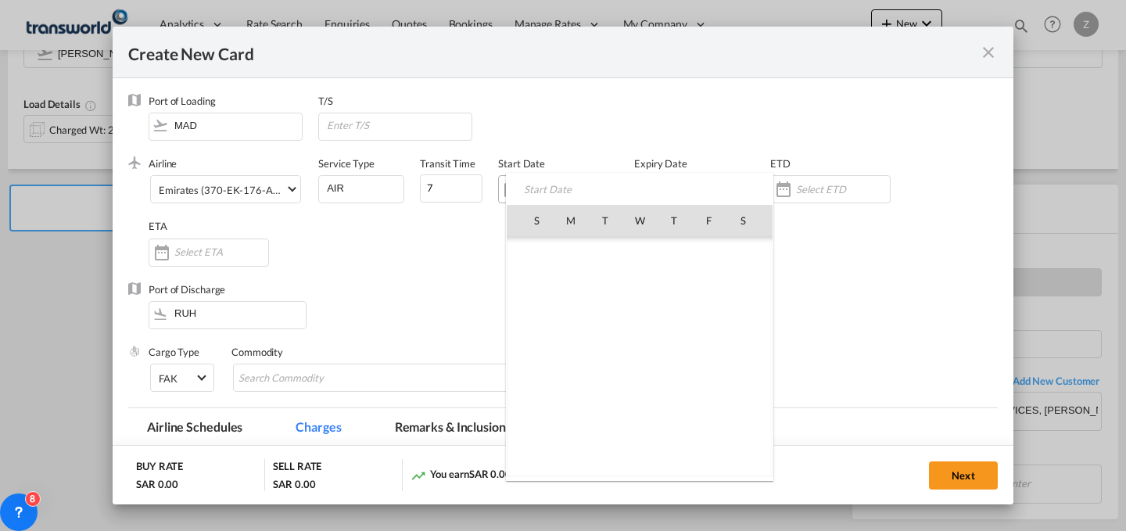
scroll to position [361993, 0]
click at [676, 368] on span "21" at bounding box center [674, 357] width 33 height 33
type input "[DATE]"
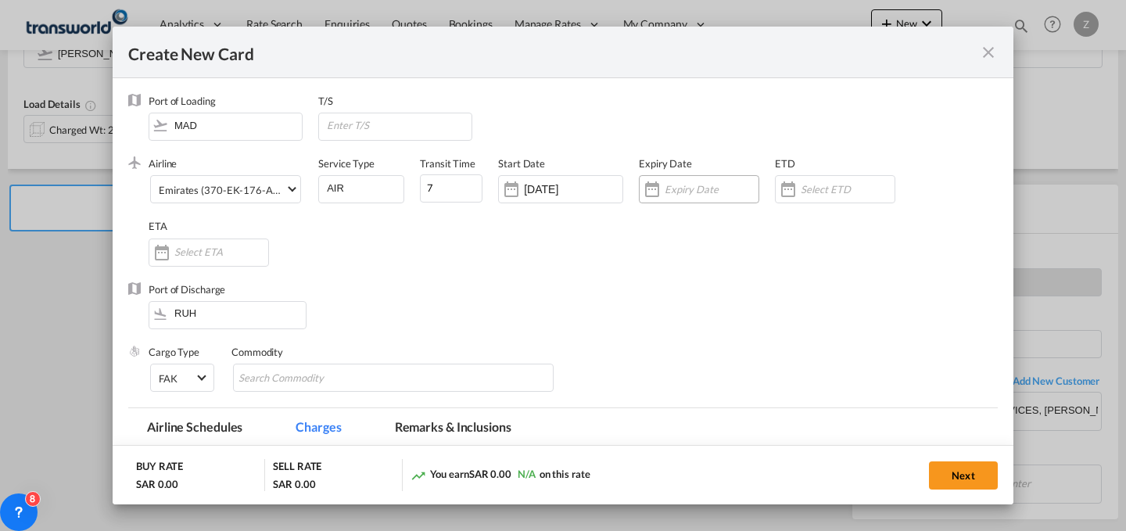
click at [683, 195] on input "Create New Card ..." at bounding box center [712, 189] width 94 height 13
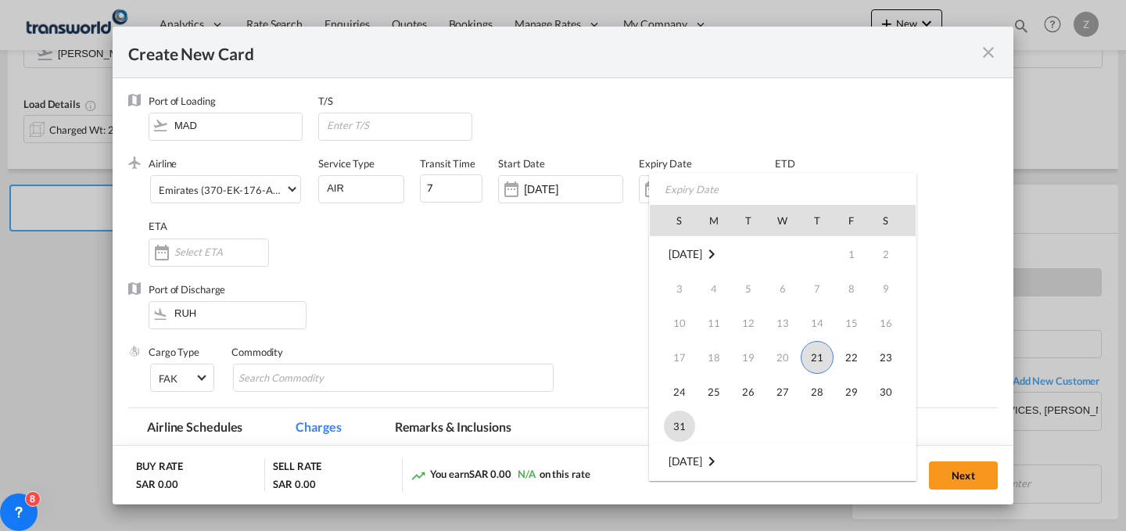
click at [689, 420] on span "31" at bounding box center [679, 426] width 31 height 31
type input "[DATE]"
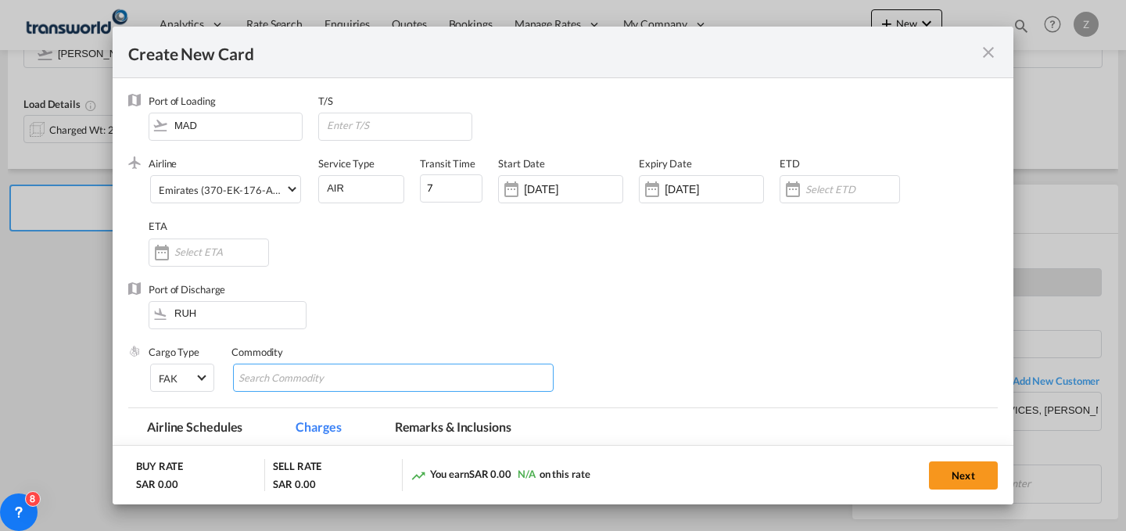
click at [282, 369] on input "Chips input." at bounding box center [309, 378] width 143 height 25
type input "GC"
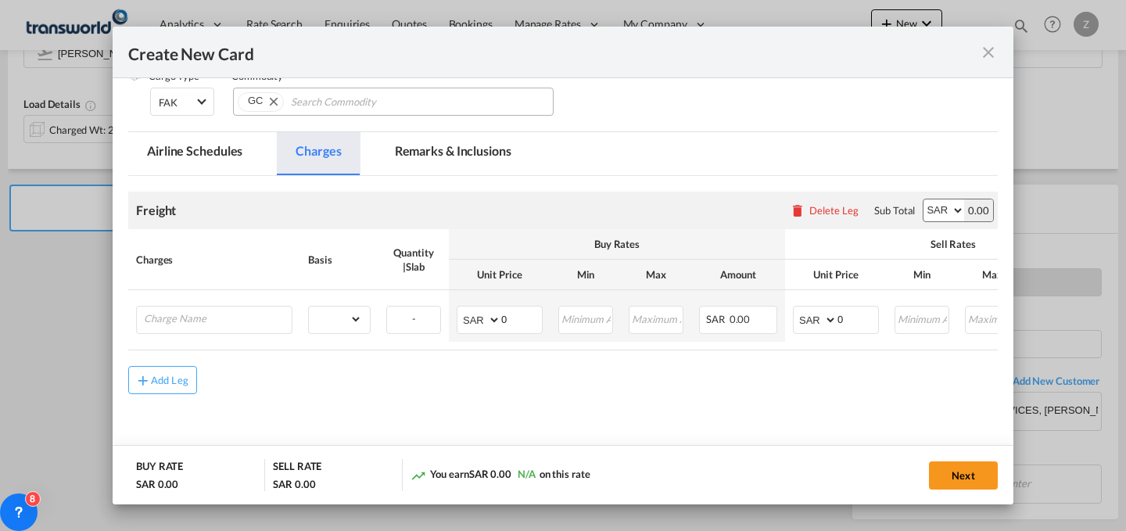
scroll to position [277, 0]
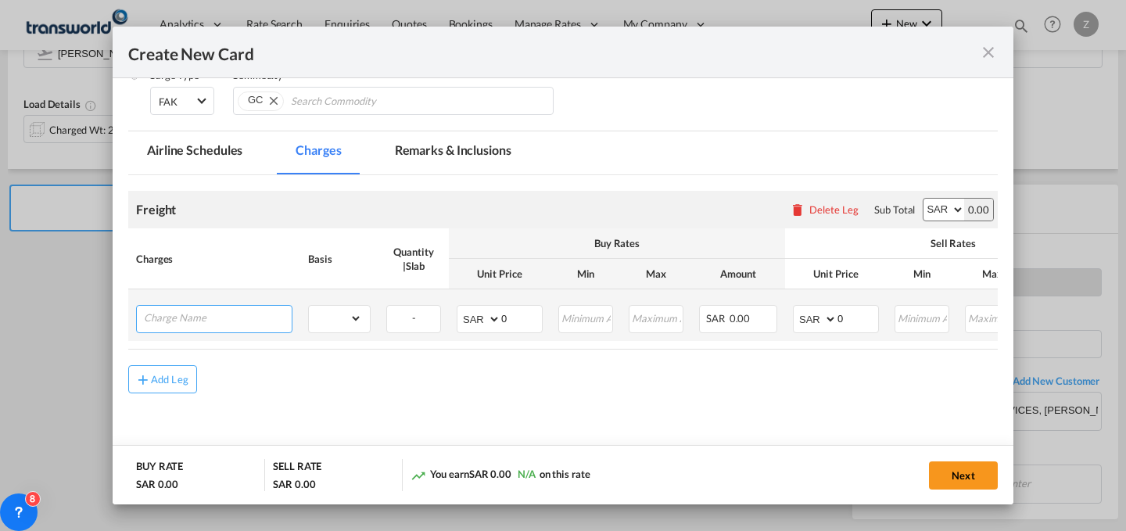
click at [205, 316] on input "Charge Name" at bounding box center [218, 317] width 148 height 23
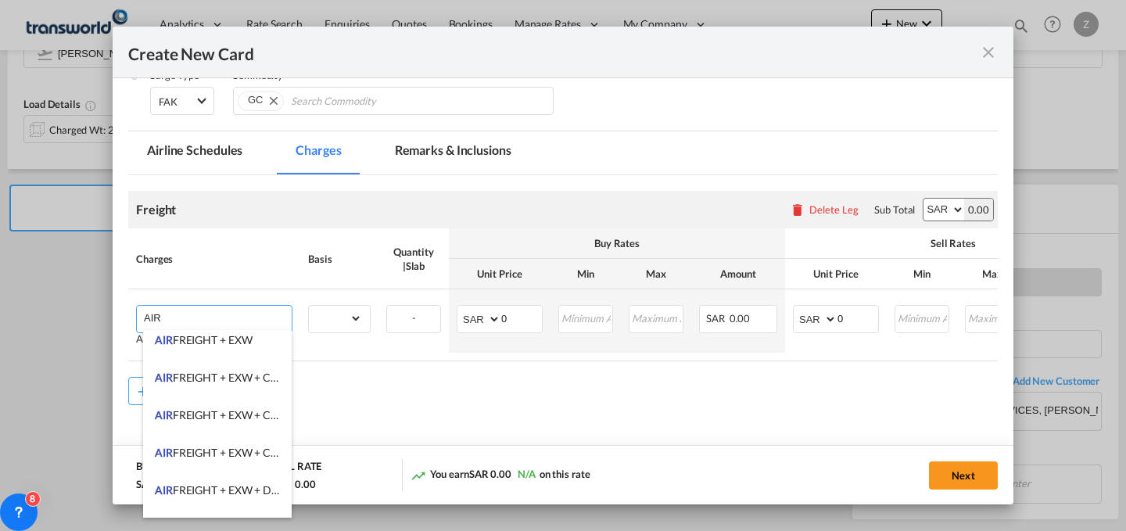
scroll to position [169, 0]
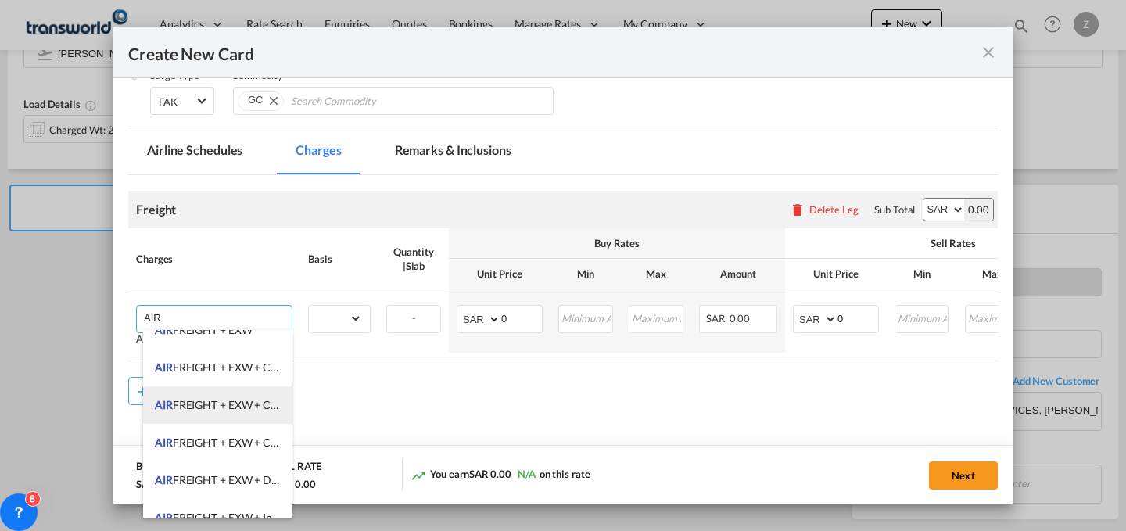
click at [257, 405] on span "AIR FREIGHT + EXW + CLEARANCE AND DELIVERY" at bounding box center [281, 404] width 253 height 13
type input "AIR FREIGHT + EXW + CLEARANCE AND DELIVERY"
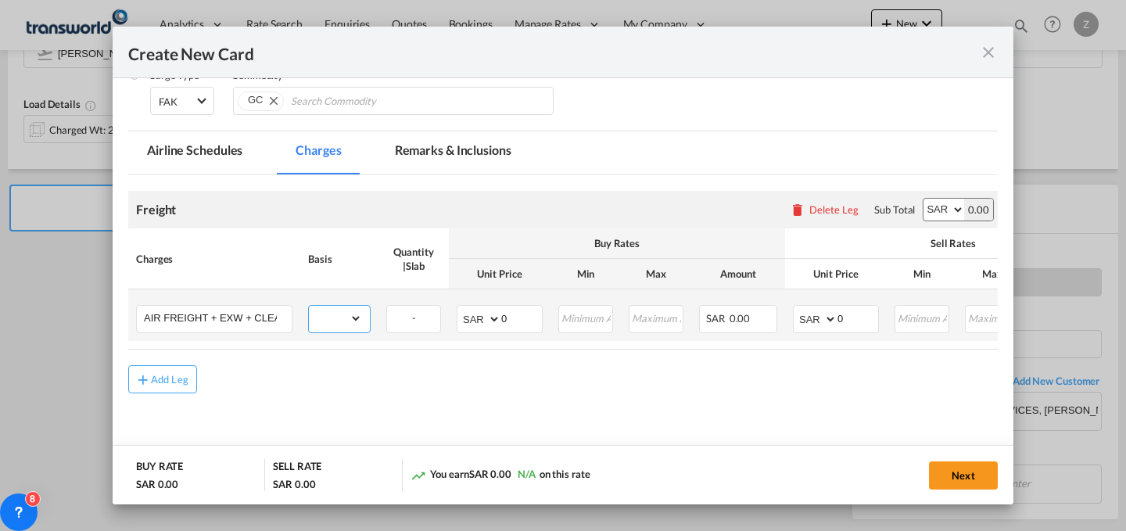
click at [345, 321] on select "gross_weight volumetric_weight per_shipment per_bl per_km % on air freight per_…" at bounding box center [335, 318] width 53 height 25
select select "per_shipment"
click at [309, 306] on select "gross_weight volumetric_weight per_shipment per_bl per_km % on air freight per_…" at bounding box center [335, 318] width 53 height 25
click at [933, 212] on select "AED AFN ALL AMD ANG AOA ARS AUD AWG AZN BAM BBD BDT BGN BHD BIF BMD BND [PERSON…" at bounding box center [943, 210] width 41 height 22
click at [520, 310] on input "0" at bounding box center [521, 317] width 41 height 23
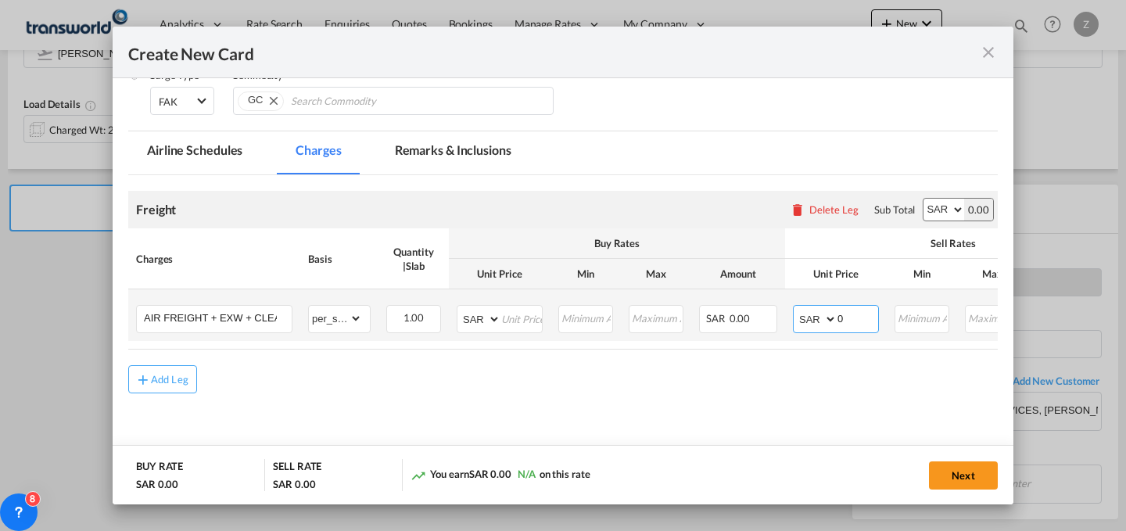
click at [859, 317] on input "0" at bounding box center [857, 317] width 41 height 23
type input "10200"
click at [522, 320] on input "Create New Card ..." at bounding box center [521, 317] width 41 height 23
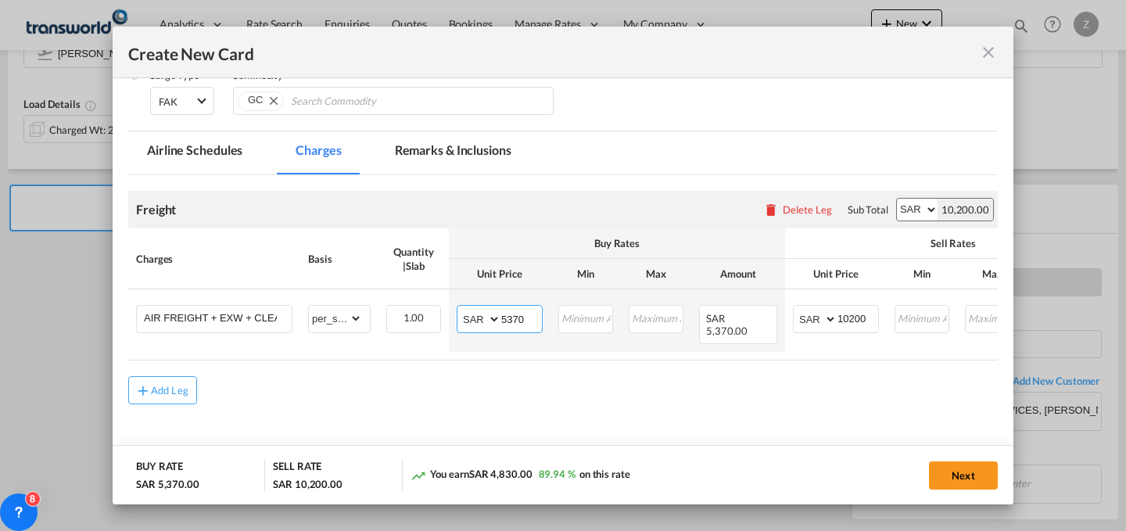
type input "5370"
click at [973, 475] on button "Next" at bounding box center [963, 475] width 69 height 28
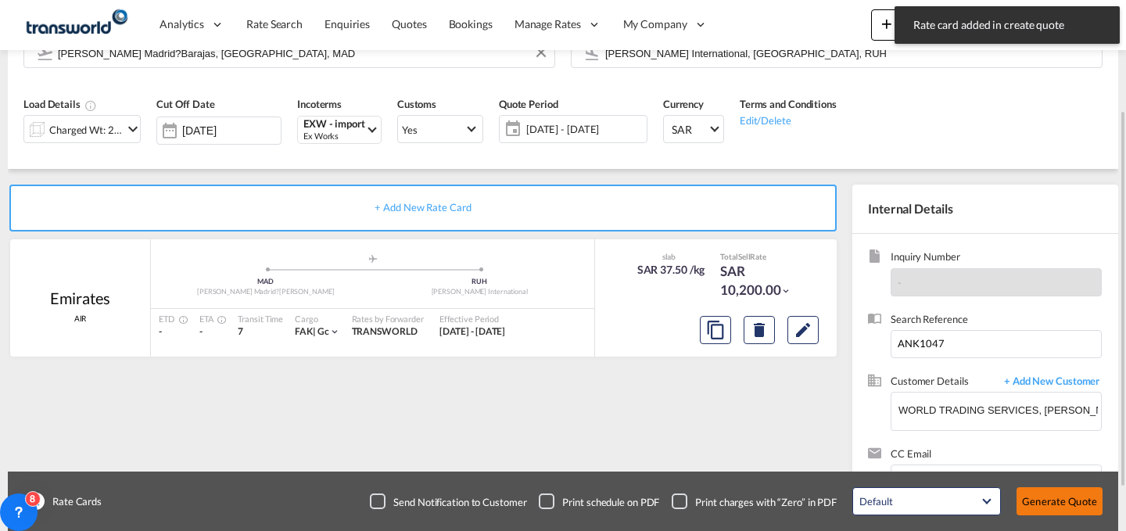
click at [1060, 504] on button "Generate Quote" at bounding box center [1059, 501] width 86 height 28
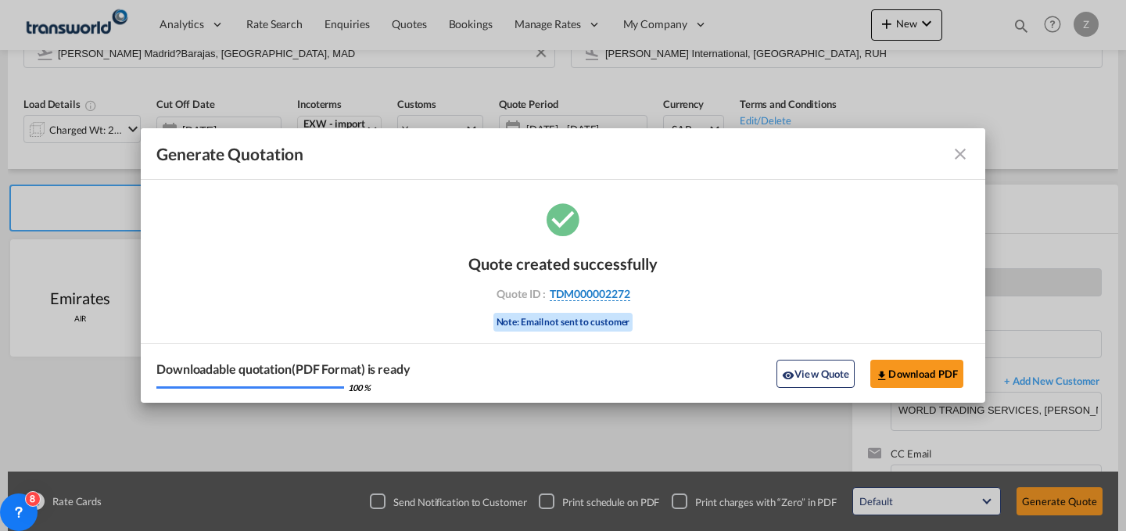
click at [591, 290] on span "TDM000002272" at bounding box center [590, 294] width 81 height 14
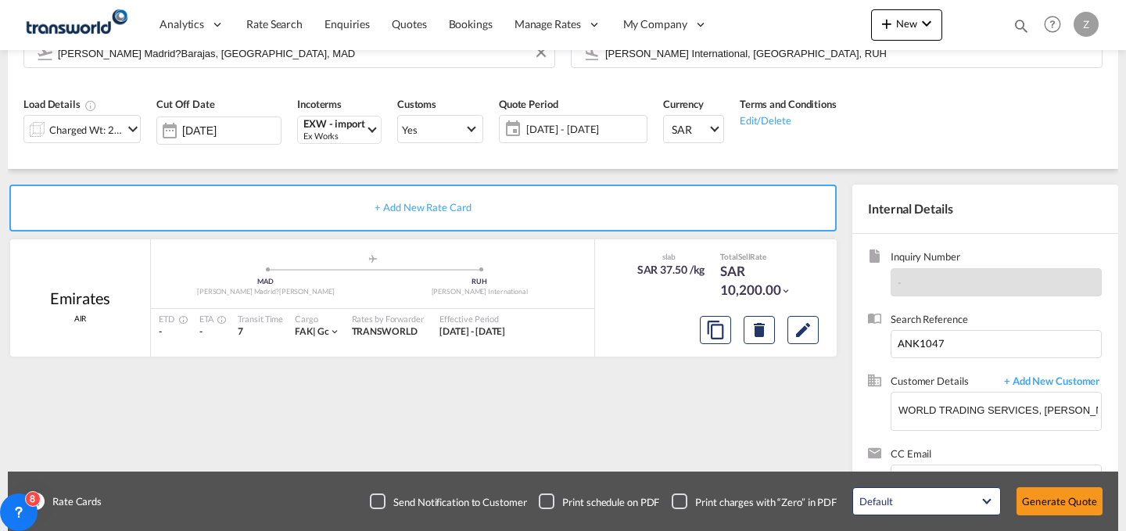
click at [591, 290] on div "Quote created successfully Quote ID : TDM000002272 Note: Email not sent to cust…" at bounding box center [563, 278] width 95 height 52
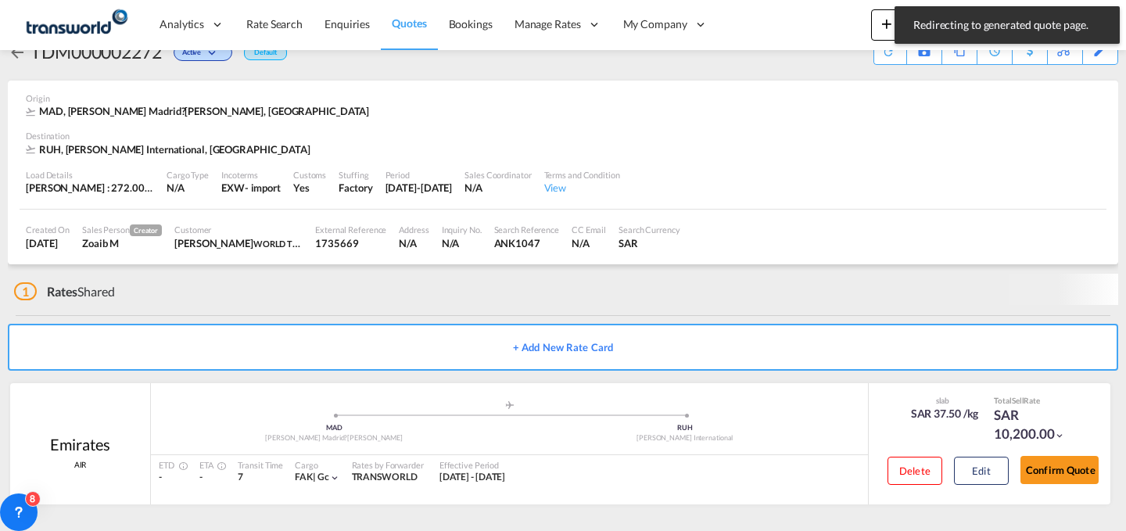
scroll to position [30, 0]
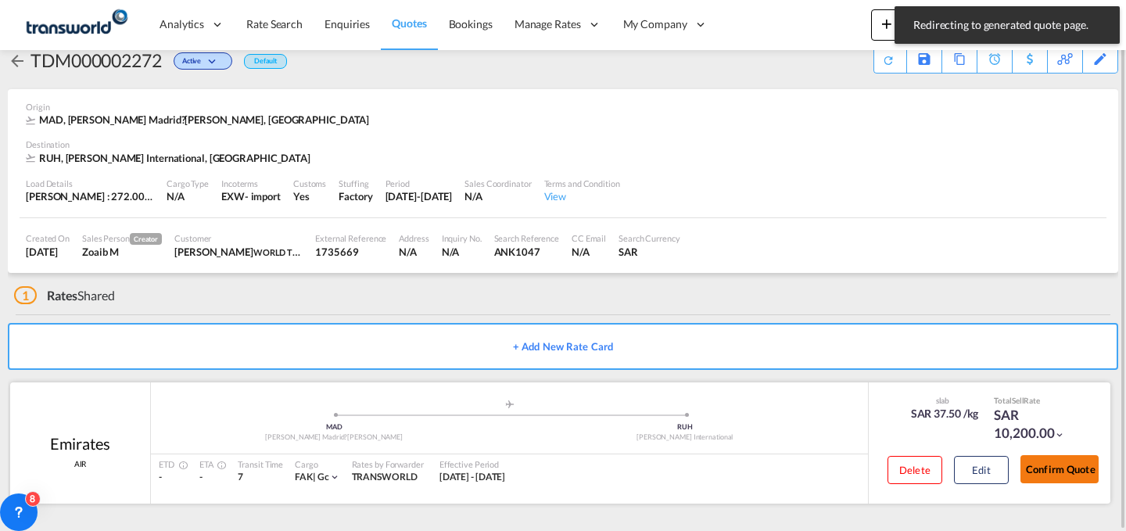
click at [1040, 471] on button "Confirm Quote" at bounding box center [1059, 469] width 78 height 28
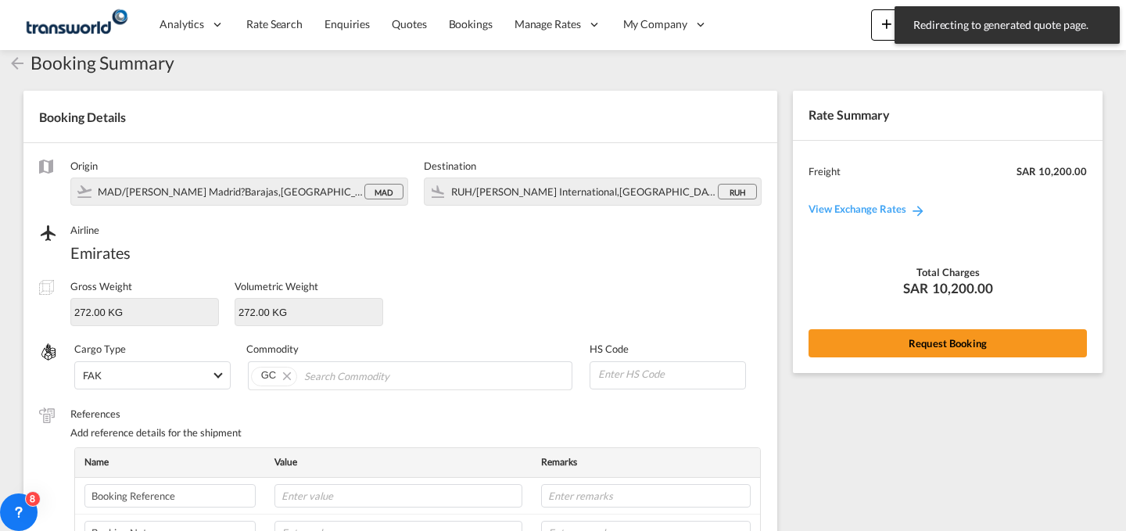
scroll to position [522, 0]
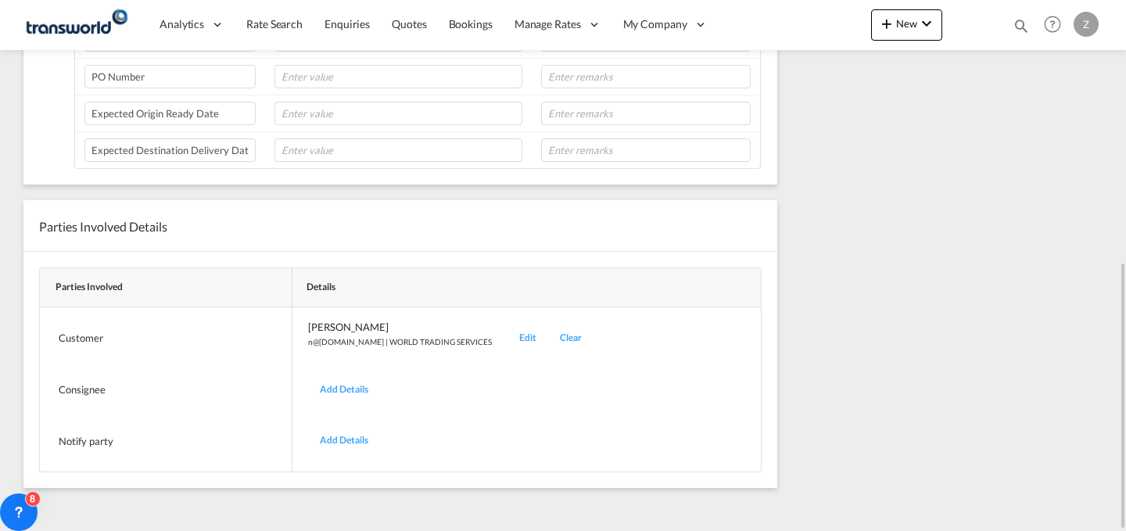
click at [507, 341] on div "Edit" at bounding box center [527, 338] width 41 height 37
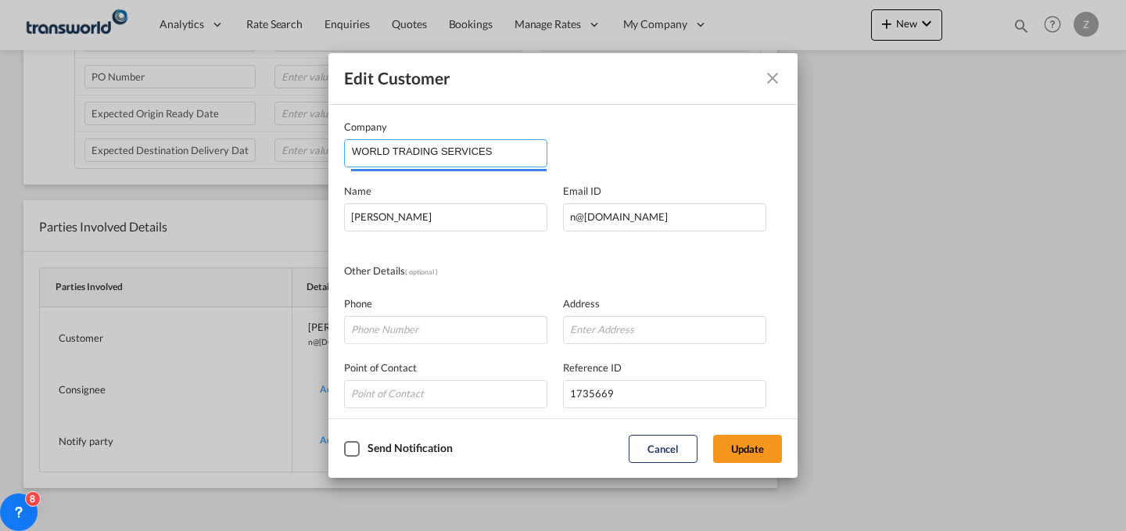
drag, startPoint x: 515, startPoint y: 152, endPoint x: 130, endPoint y: 129, distance: 386.2
click at [139, 149] on div "Edit Customer Company WORLD TRADING SERVICES Name [PERSON_NAME] Email ID [EMAIL…" at bounding box center [563, 265] width 1126 height 531
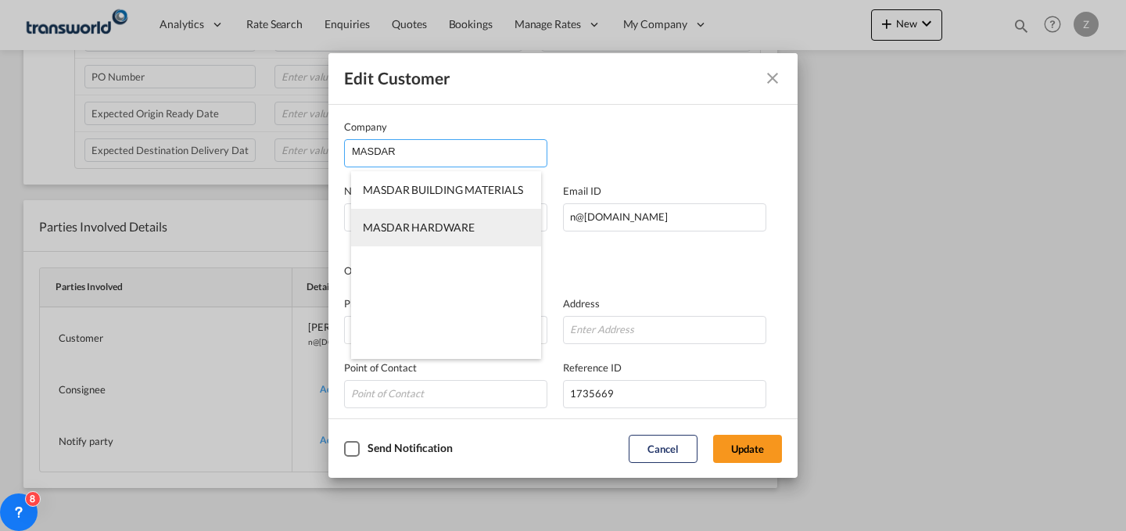
click at [455, 225] on span "MASDAR HARDWARE" at bounding box center [419, 227] width 112 height 13
type input "MASDAR HARDWARE"
type input "[EMAIL_ADDRESS][DOMAIN_NAME]"
type input "581234546"
type input "772257"
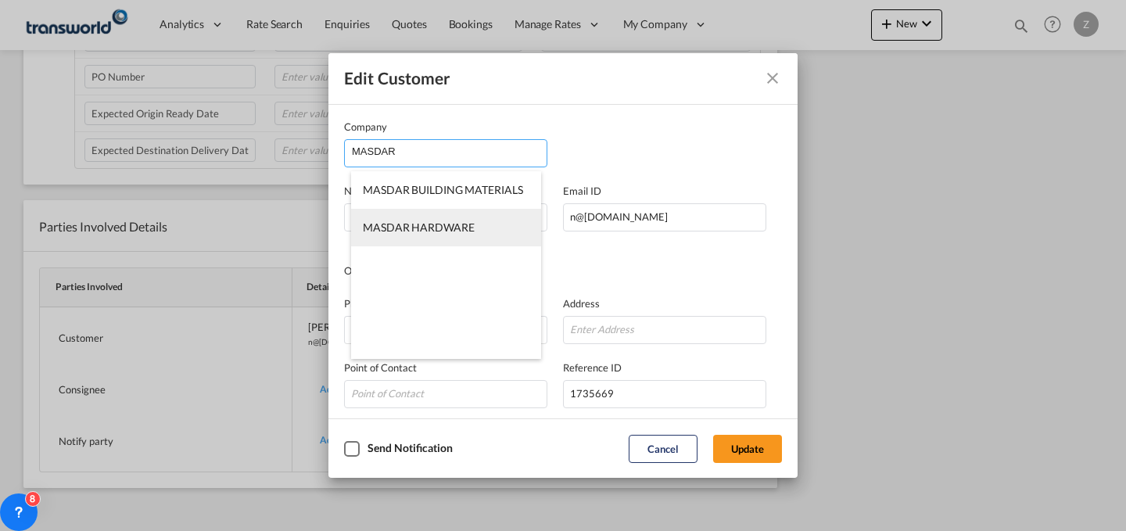
type input "13249"
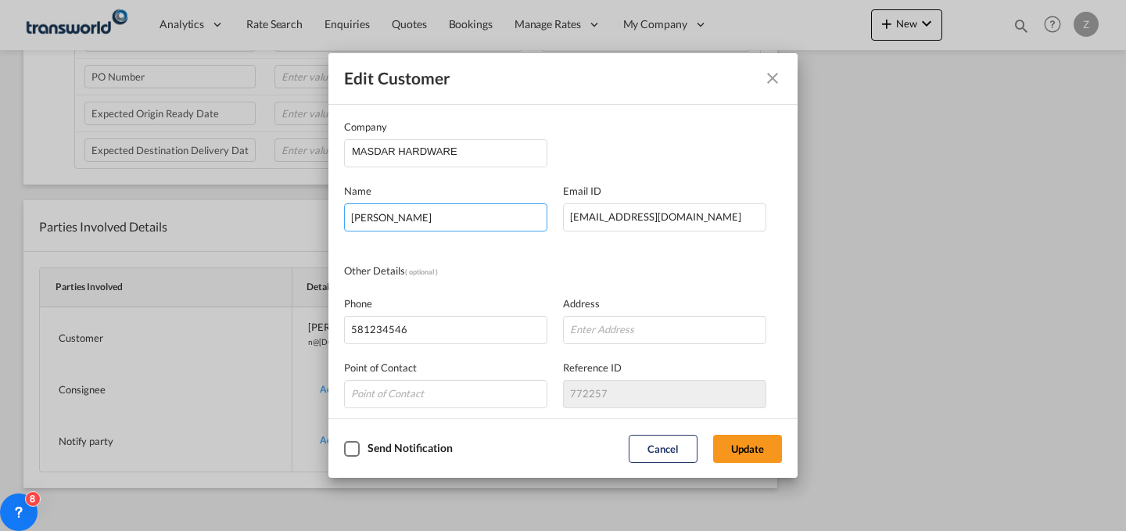
drag, startPoint x: 499, startPoint y: 217, endPoint x: 202, endPoint y: 223, distance: 297.2
click at [202, 223] on div "Edit Customer Company MASDAR HARDWARE Name [PERSON_NAME] Email ID [EMAIL_ADDRES…" at bounding box center [563, 265] width 1126 height 531
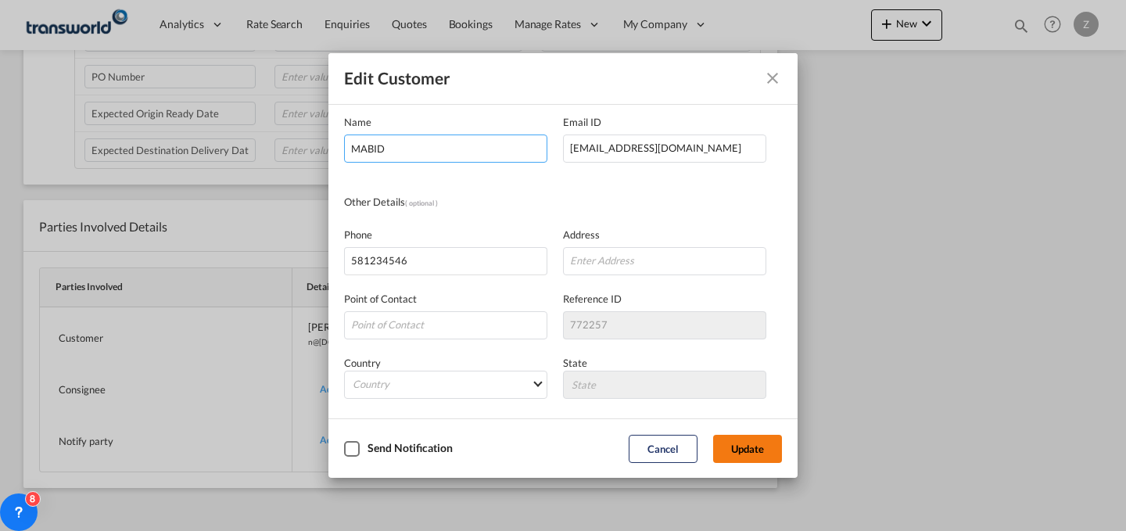
type input "MABID"
click at [758, 456] on button "Update" at bounding box center [747, 449] width 69 height 28
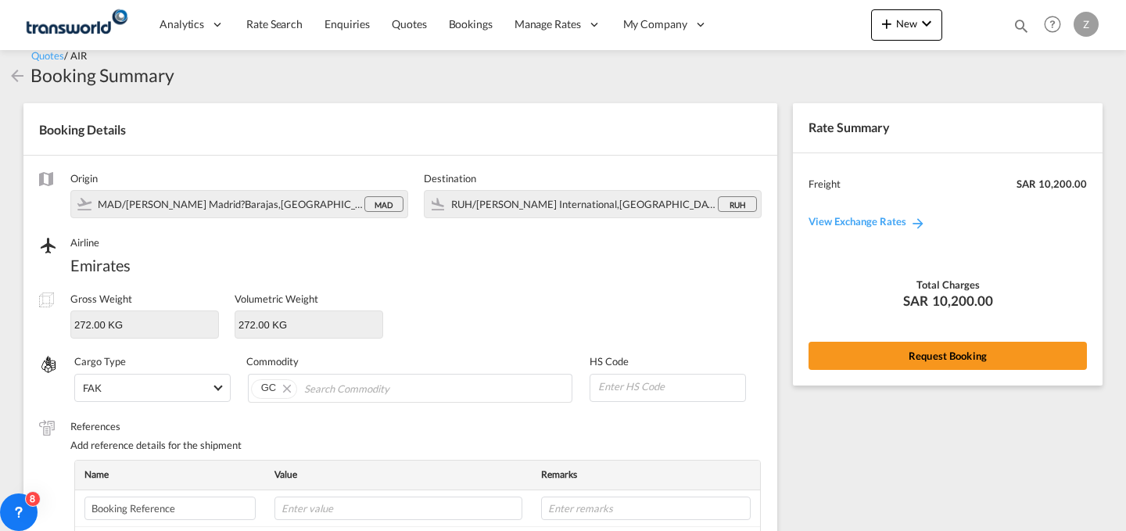
scroll to position [15, 0]
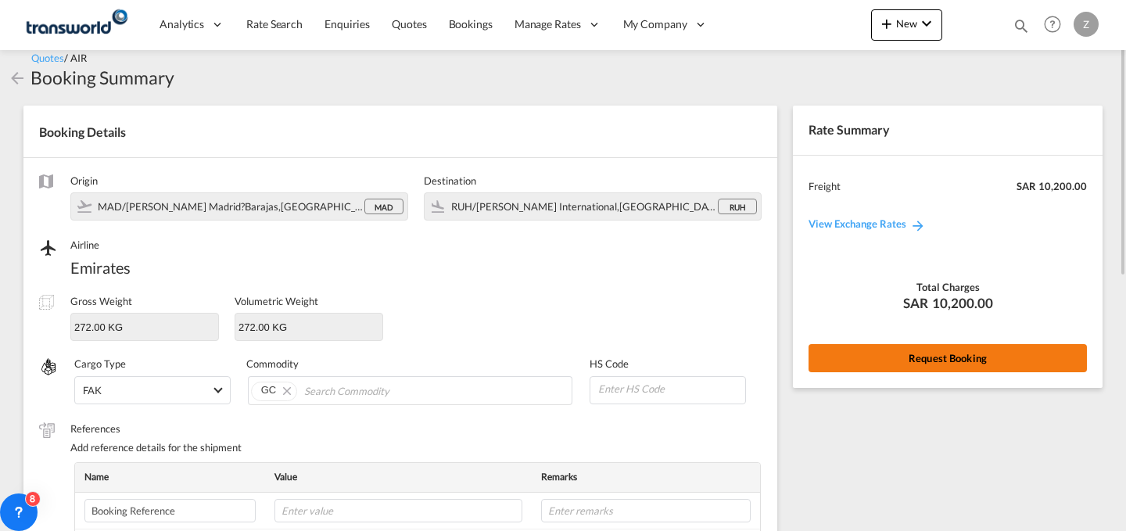
click at [887, 366] on button "Request Booking" at bounding box center [948, 358] width 278 height 28
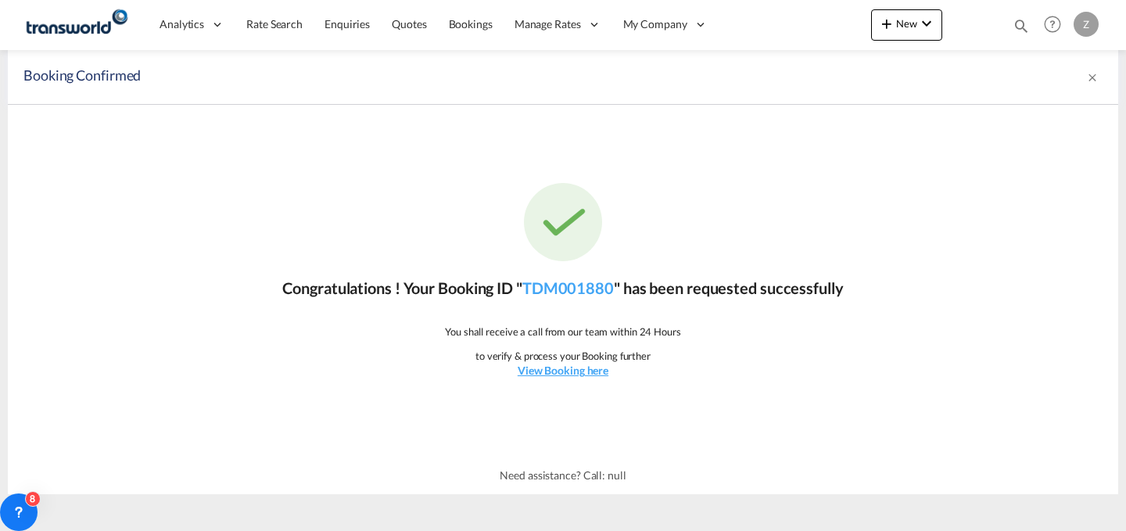
scroll to position [0, 0]
click at [579, 287] on link "TDM001880" at bounding box center [567, 287] width 91 height 19
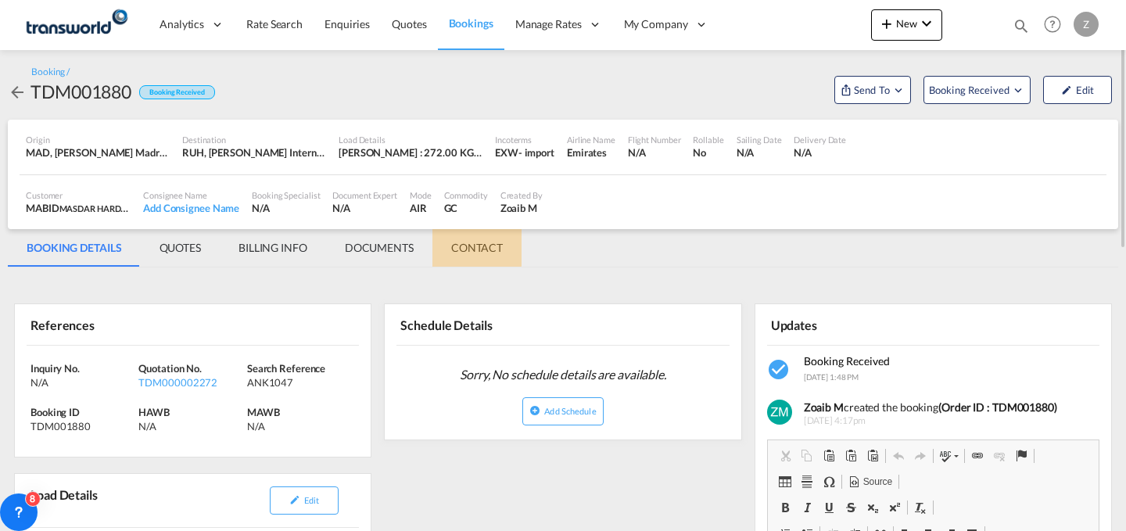
click at [467, 235] on md-tab-item "CONTACT" at bounding box center [476, 248] width 89 height 38
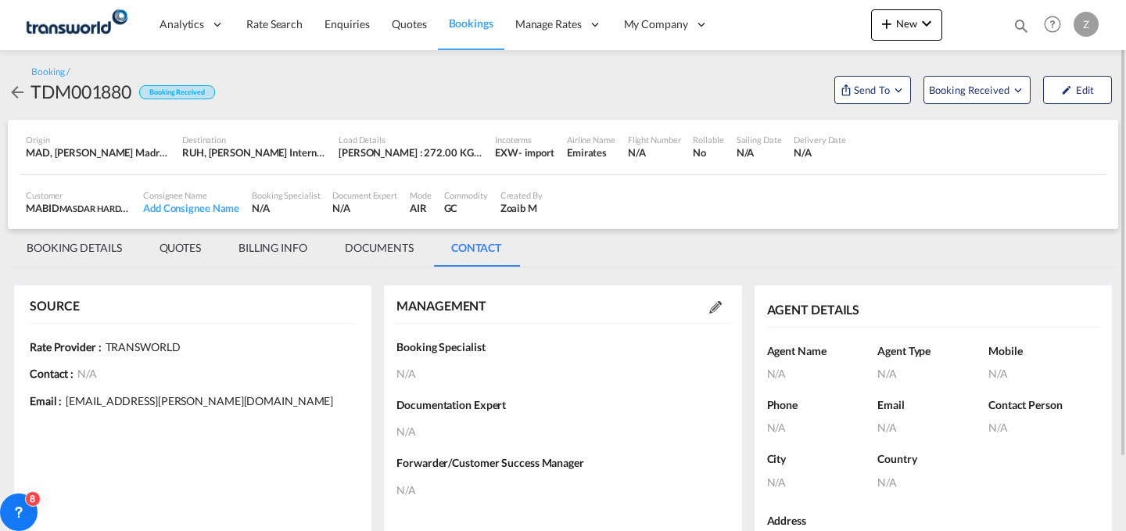
click at [713, 311] on md-icon at bounding box center [715, 307] width 13 height 13
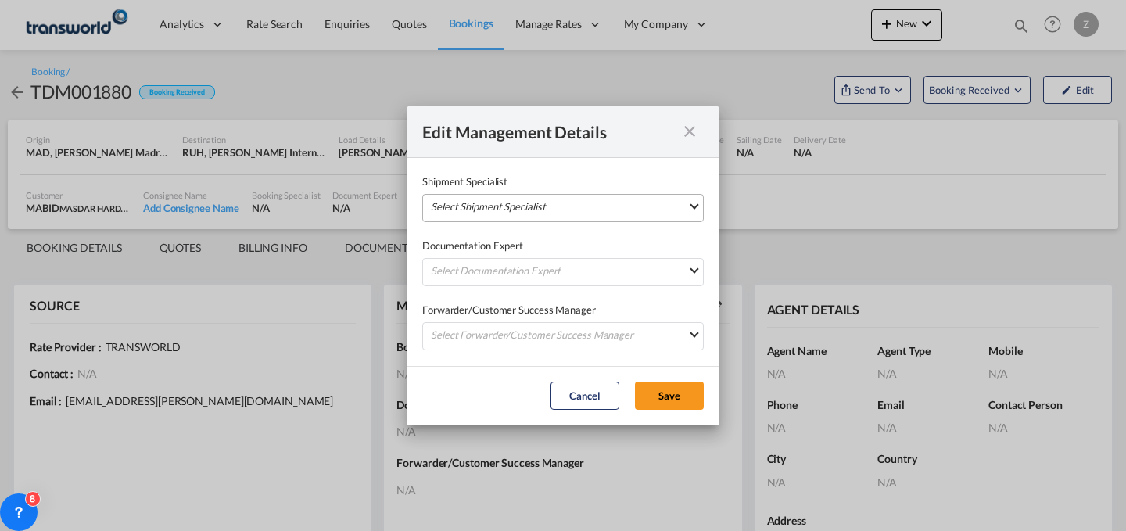
click at [601, 206] on md-select "Select Shipment Specialist [PERSON_NAME] W [PERSON_NAME][EMAIL_ADDRESS][PERSON_…" at bounding box center [562, 208] width 281 height 28
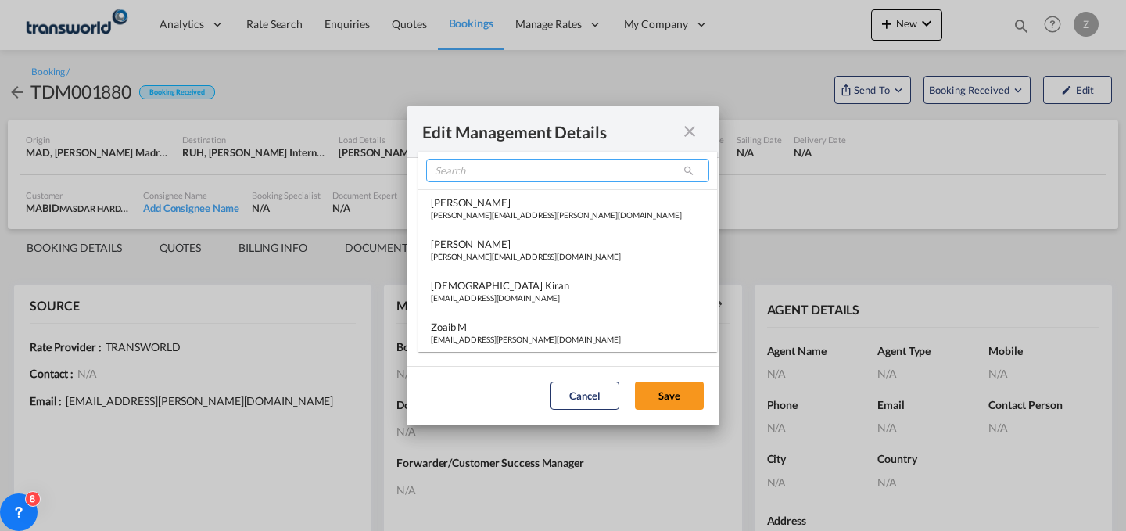
click at [576, 174] on input "search" at bounding box center [567, 170] width 283 height 23
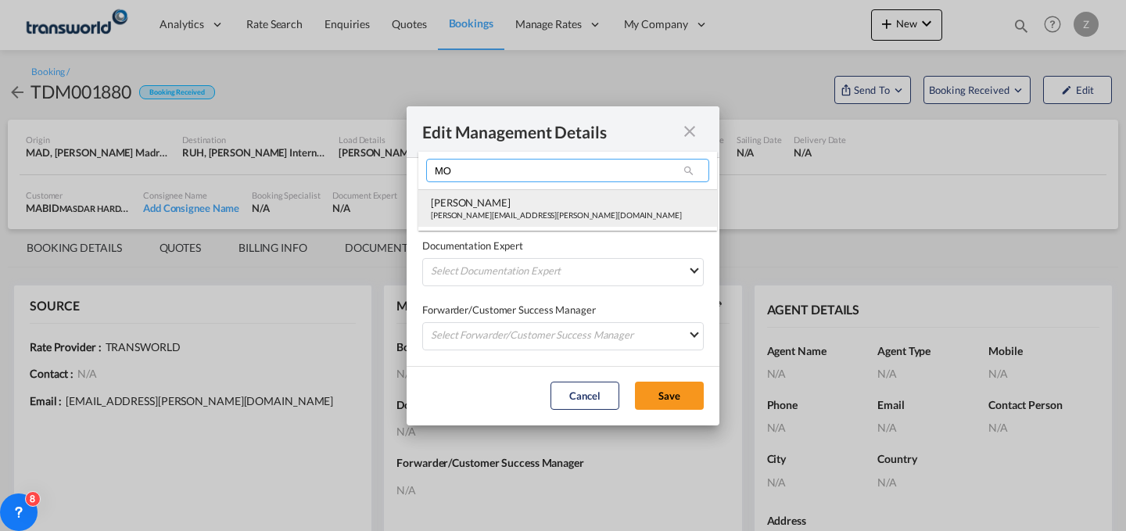
type input "MO"
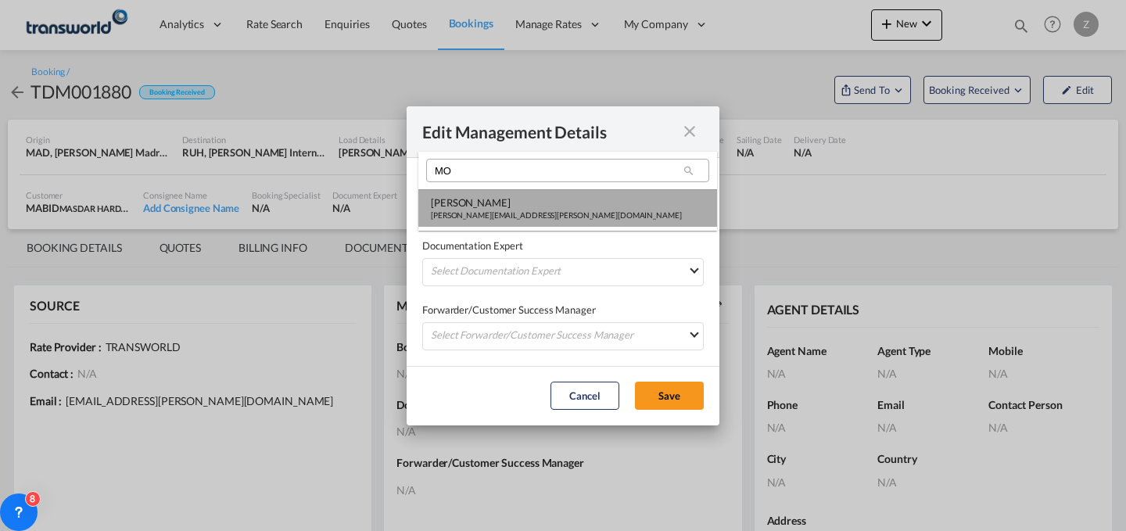
click at [538, 204] on div "[PERSON_NAME]" at bounding box center [556, 202] width 251 height 14
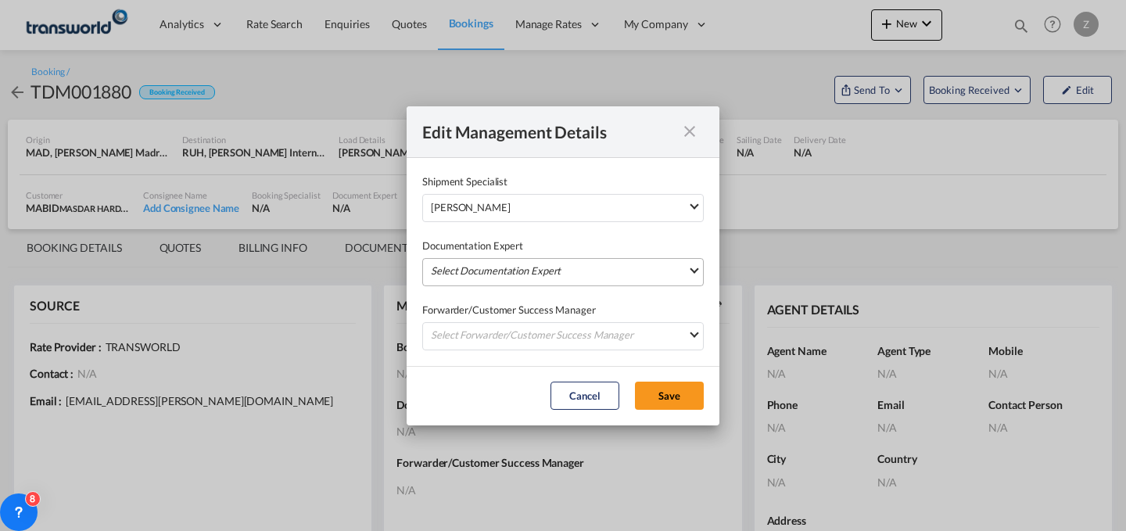
click at [536, 258] on md-select "Select Documentation Expert [PERSON_NAME] W [PERSON_NAME][EMAIL_ADDRESS][PERSON…" at bounding box center [562, 272] width 281 height 28
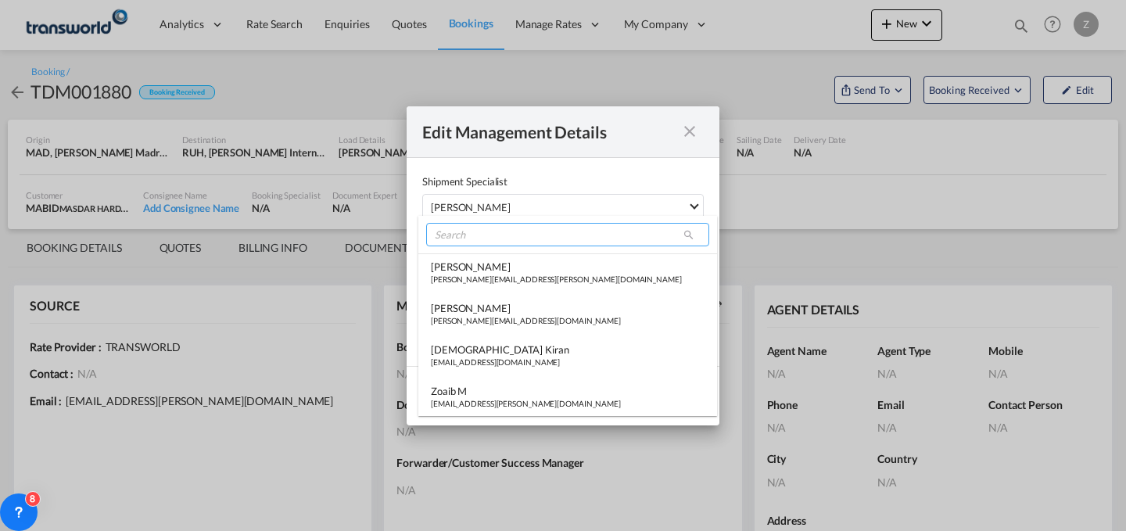
click at [565, 237] on input "search" at bounding box center [567, 234] width 283 height 23
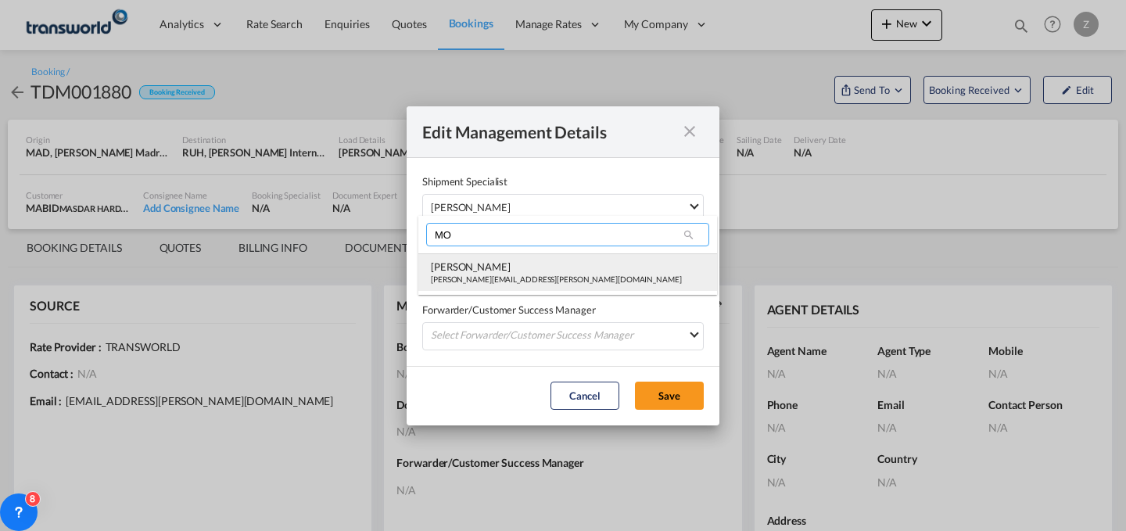
type input "MO"
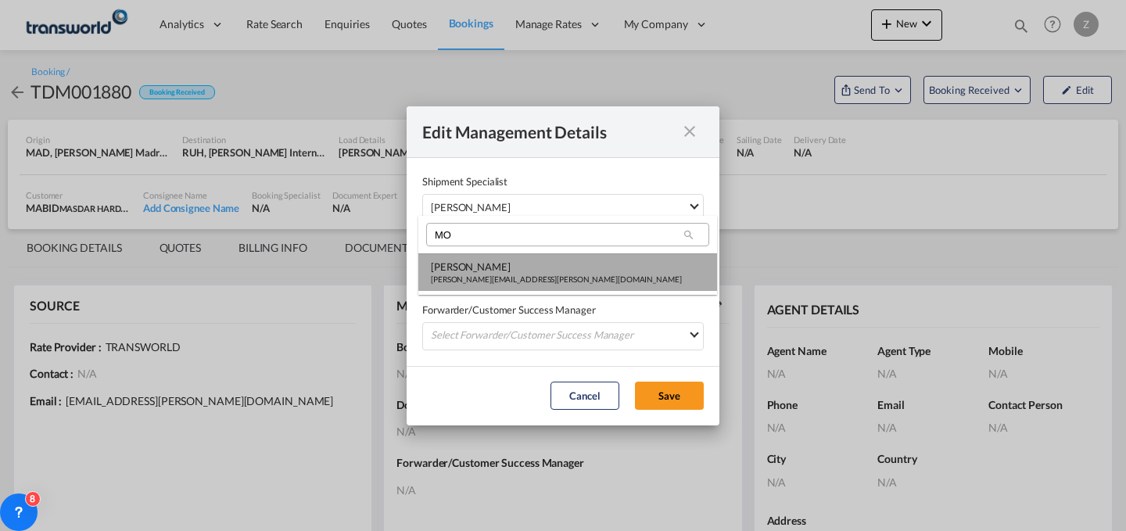
click at [526, 280] on div "[PERSON_NAME][EMAIL_ADDRESS][PERSON_NAME][DOMAIN_NAME]" at bounding box center [556, 279] width 251 height 11
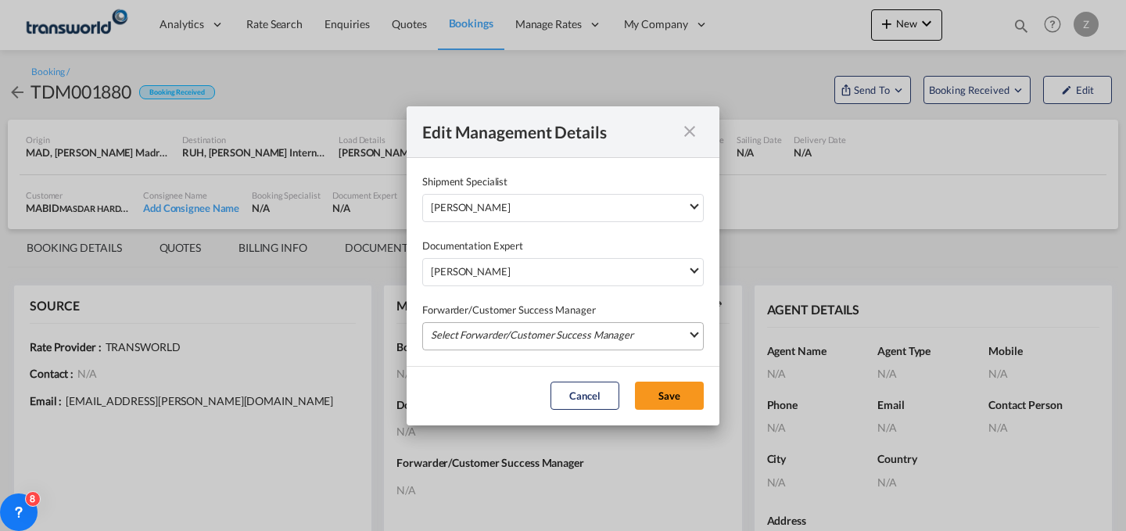
click at [516, 328] on md-select "Select Forwarder/Customer Success Manager [PERSON_NAME] [PERSON_NAME][EMAIL_ADD…" at bounding box center [562, 336] width 281 height 28
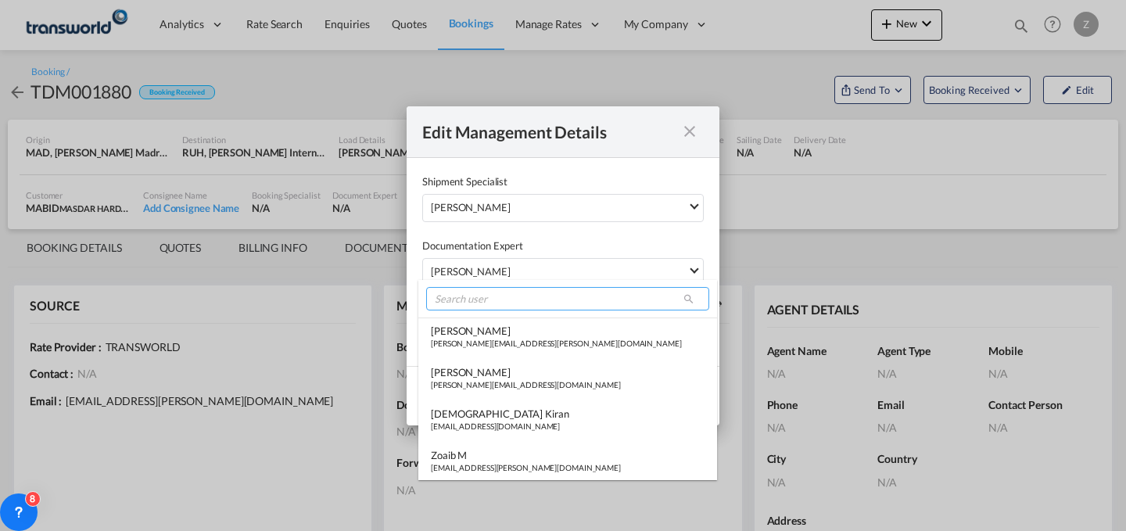
click at [538, 297] on input "search" at bounding box center [567, 298] width 283 height 23
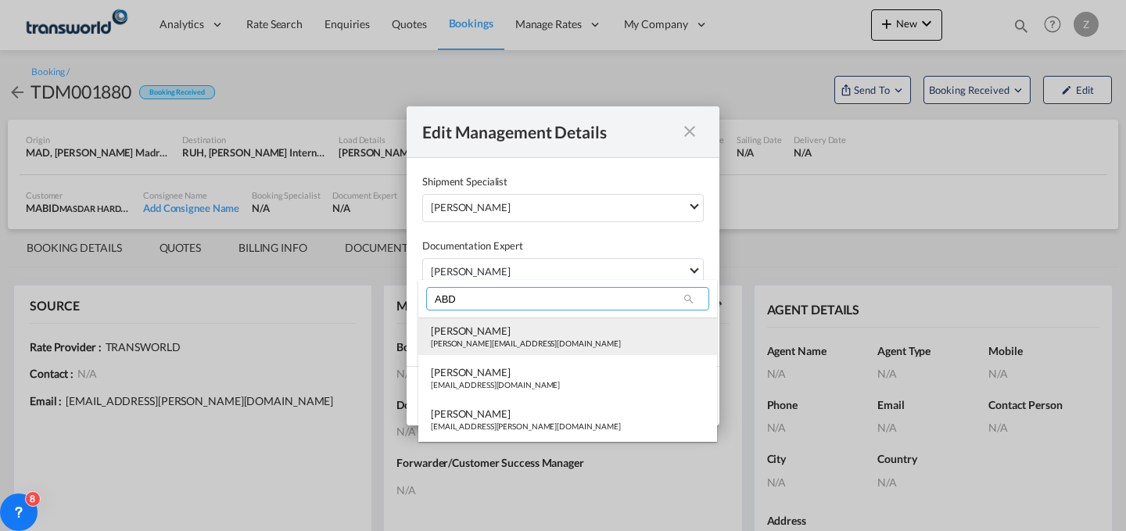
type input "ABD"
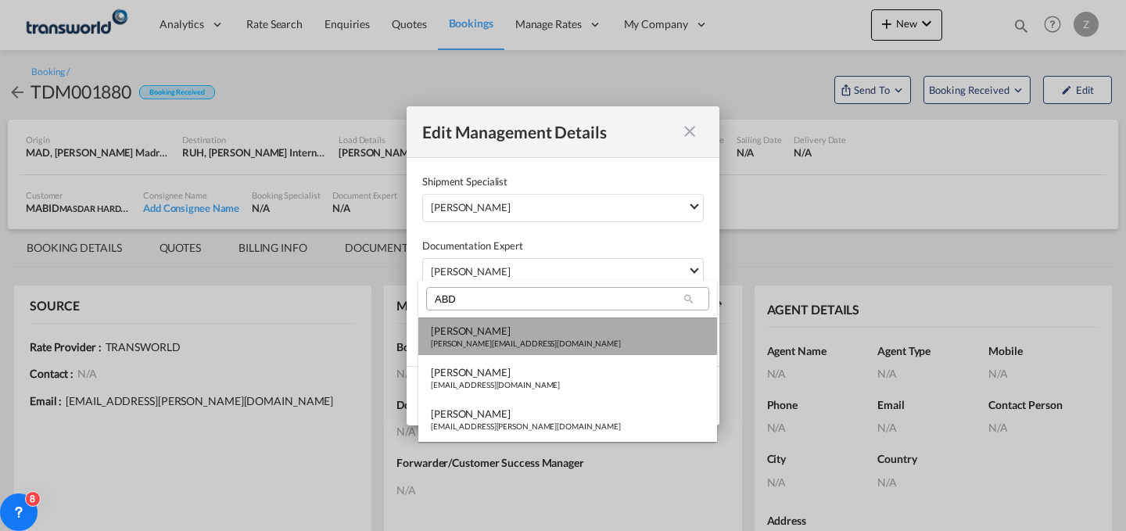
click at [515, 322] on md-option "Abdullah Obaid [EMAIL_ADDRESS][PERSON_NAME][DOMAIN_NAME]" at bounding box center [567, 336] width 299 height 38
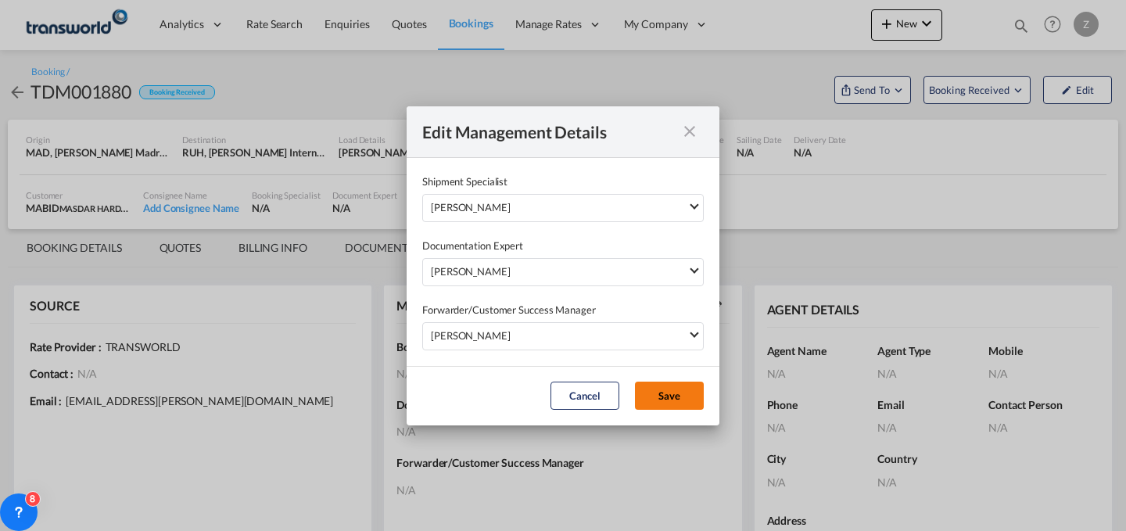
click at [679, 393] on button "Save" at bounding box center [669, 396] width 69 height 28
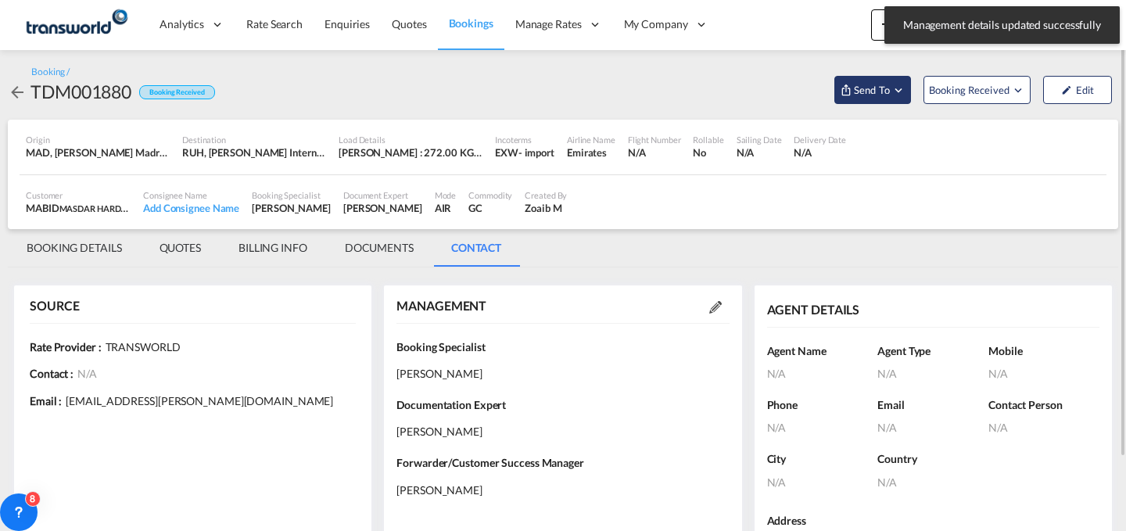
click at [883, 100] on button "Send To" at bounding box center [872, 90] width 77 height 28
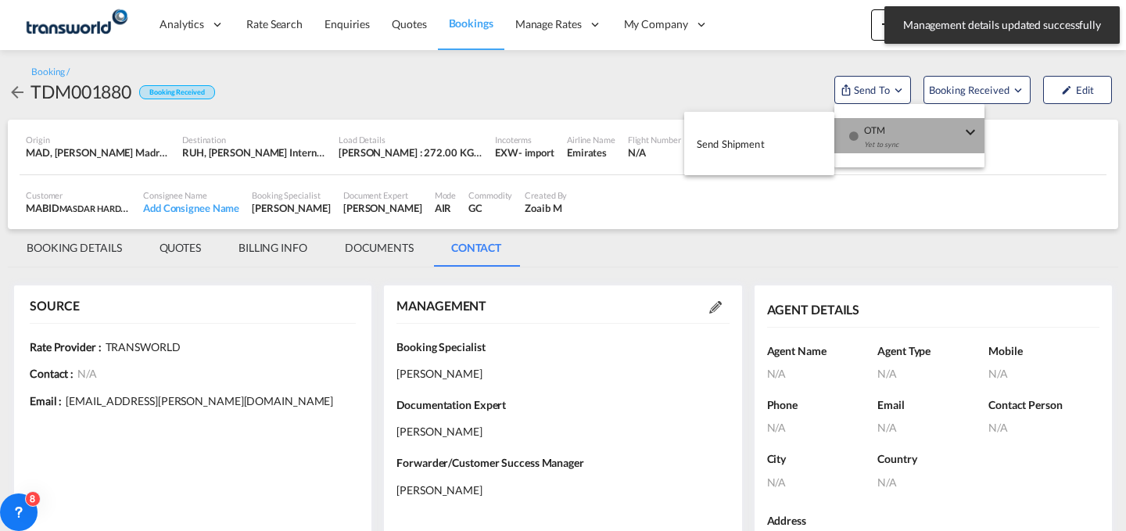
click at [877, 128] on span "OTM" at bounding box center [912, 125] width 97 height 14
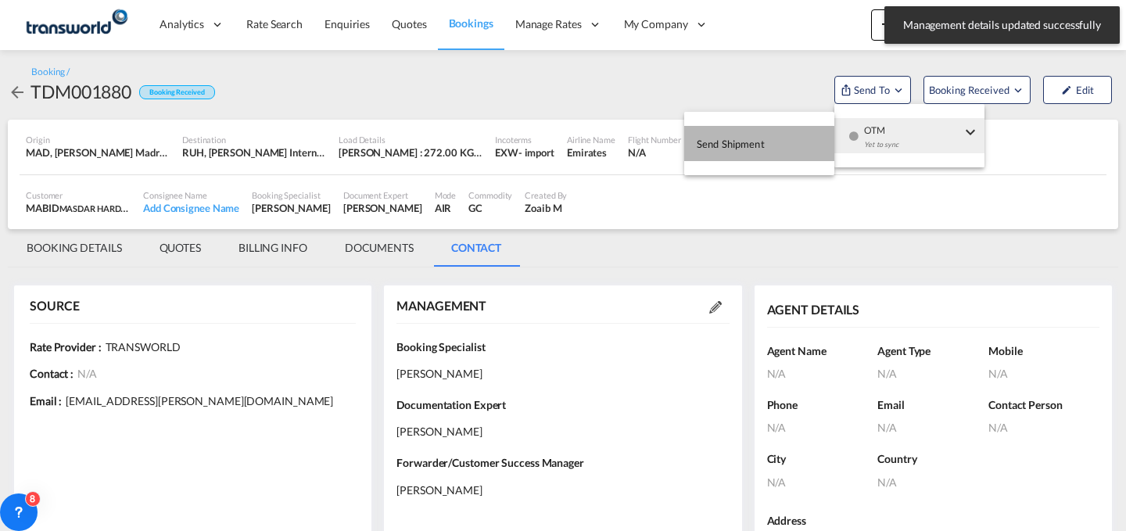
click at [725, 151] on span "Send Shipment" at bounding box center [731, 143] width 68 height 25
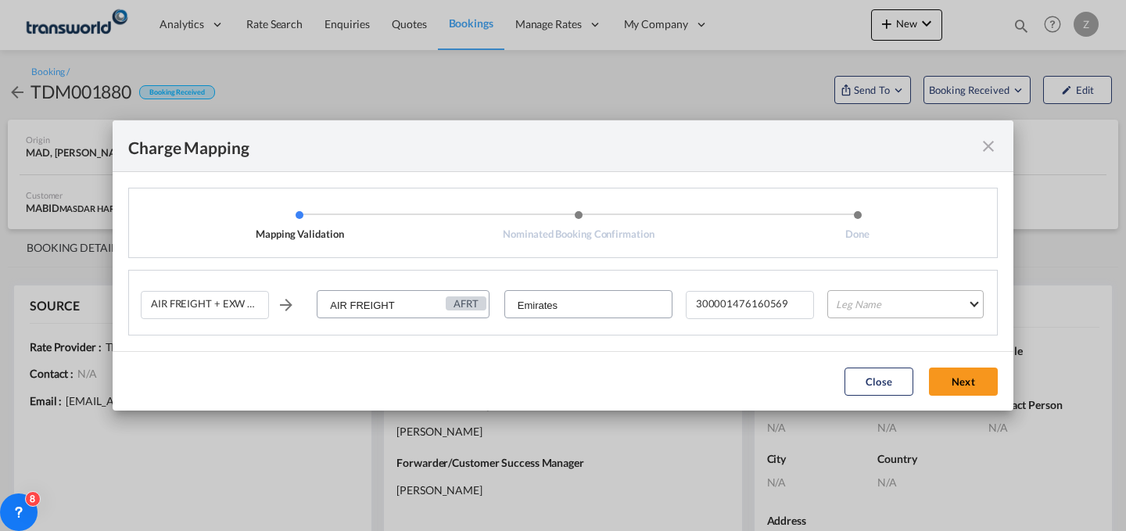
click at [912, 309] on md-select "Leg Name HANDLING ORIGIN HANDLING DESTINATION OTHERS TL PICK UP CUSTOMS ORIGIN …" at bounding box center [905, 304] width 156 height 28
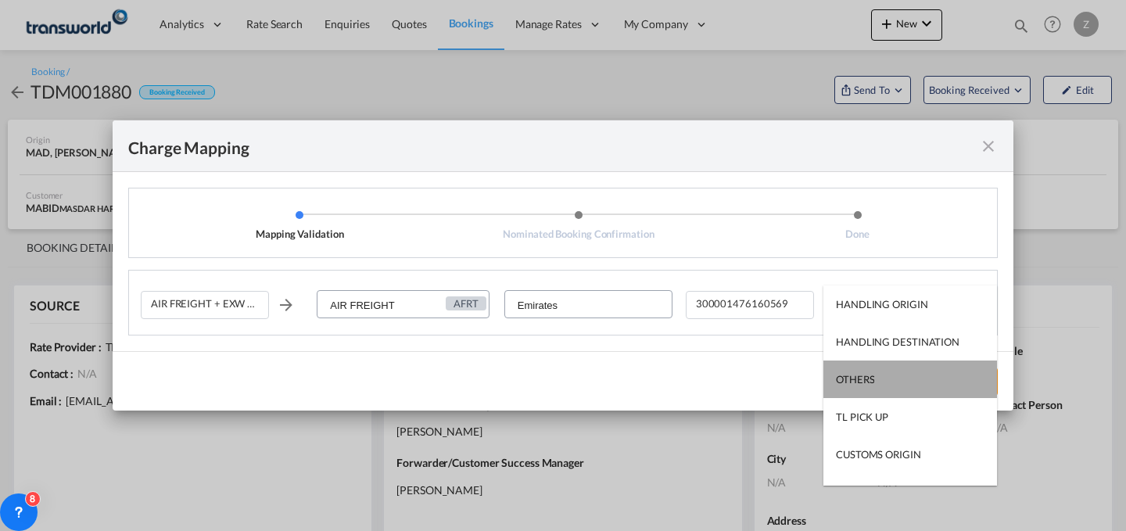
click at [910, 379] on md-option "OTHERS" at bounding box center [910, 379] width 174 height 38
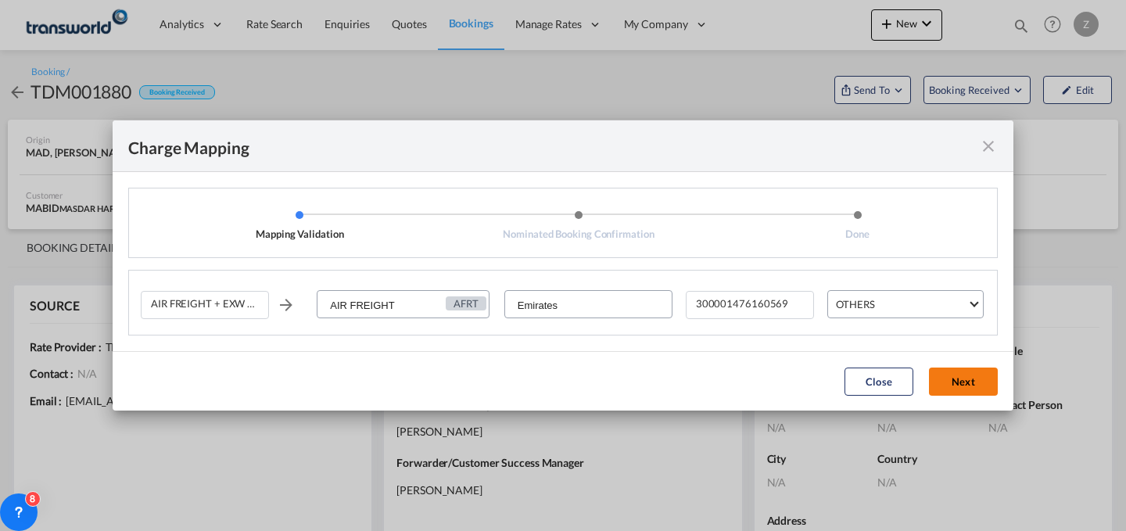
click at [968, 376] on button "Next" at bounding box center [963, 382] width 69 height 28
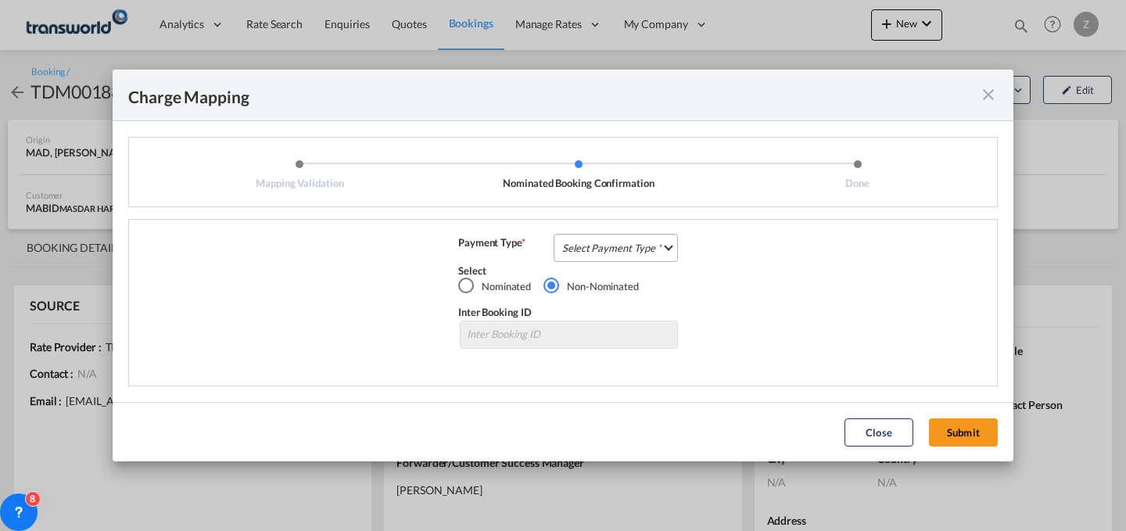
click at [650, 242] on md-select "Select Payment Type COLLECT PREPAID" at bounding box center [616, 248] width 124 height 28
click at [638, 249] on md-option "COLLECT" at bounding box center [620, 247] width 138 height 38
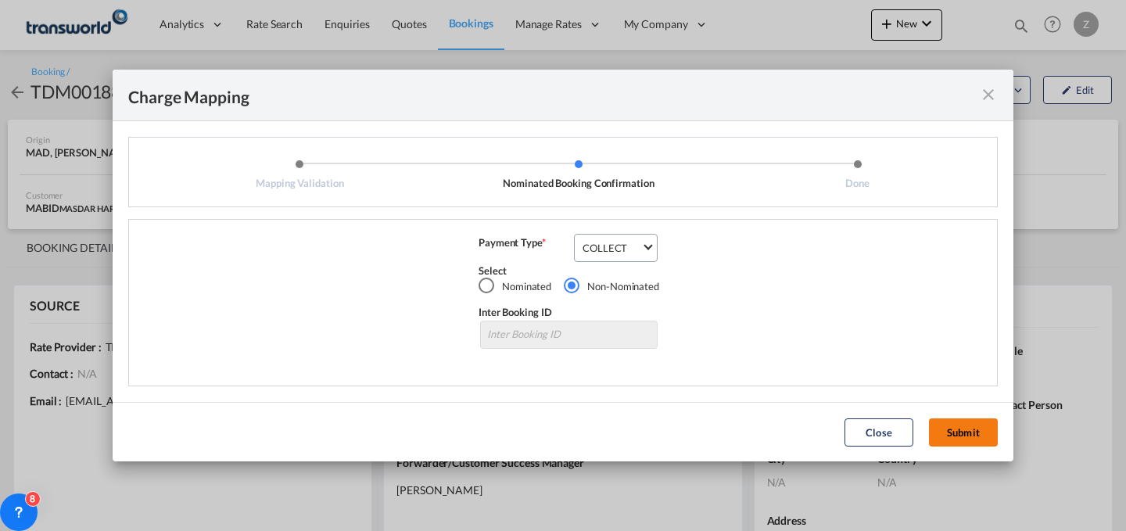
click at [947, 422] on button "Submit" at bounding box center [963, 432] width 69 height 28
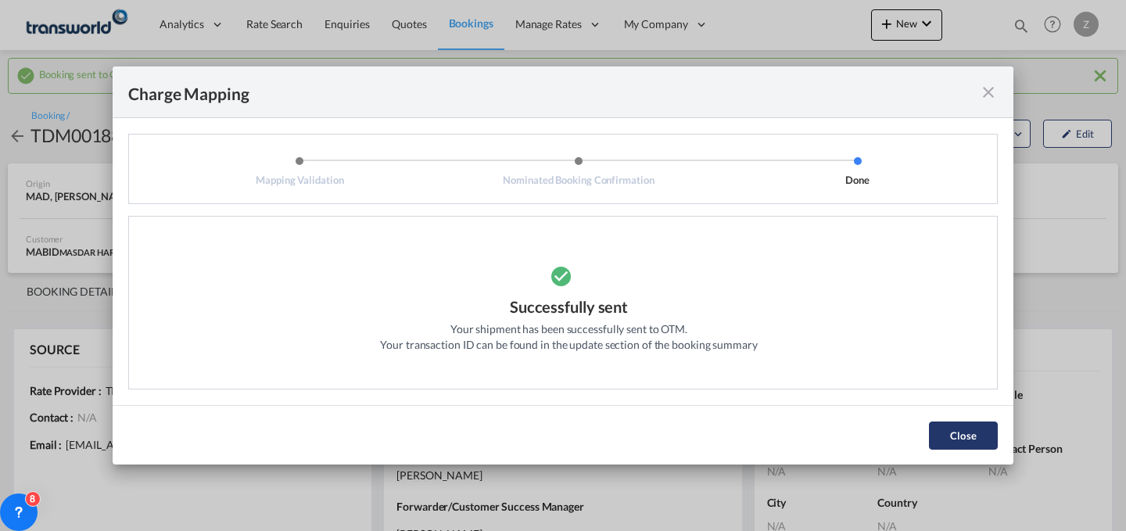
click at [948, 435] on button "Close" at bounding box center [963, 435] width 69 height 28
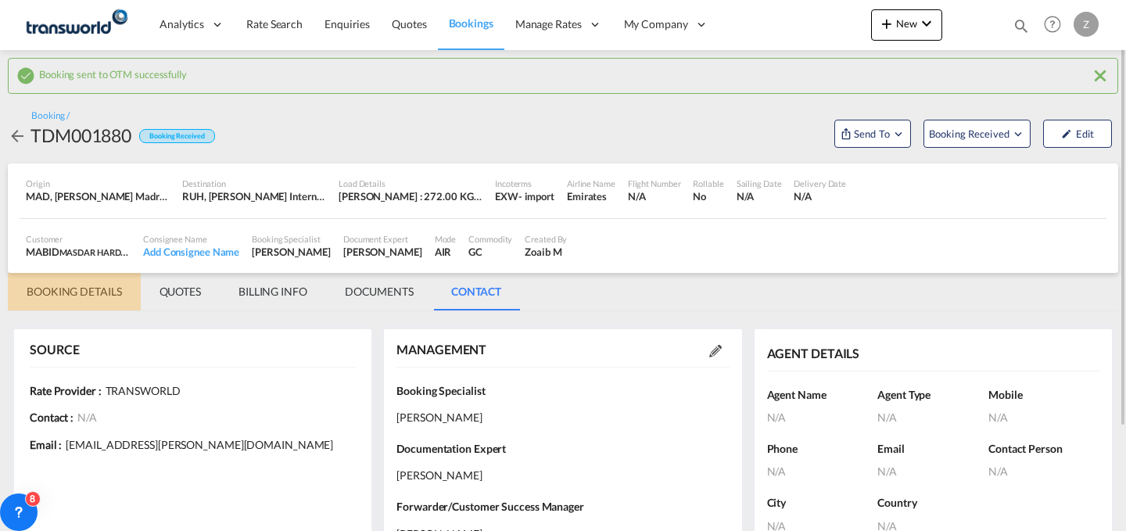
click at [109, 284] on md-tab-item "BOOKING DETAILS" at bounding box center [74, 292] width 133 height 38
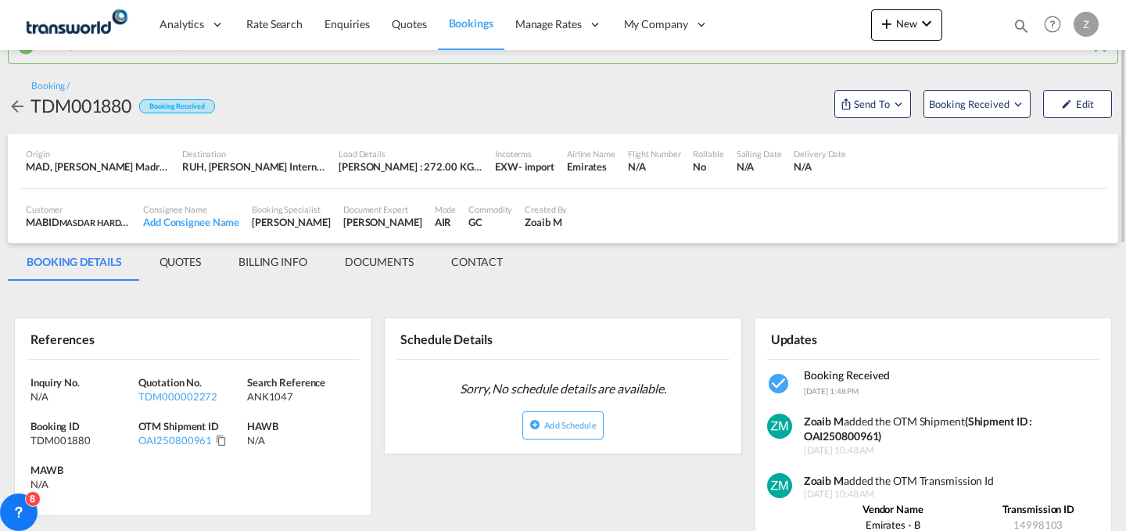
scroll to position [28, 0]
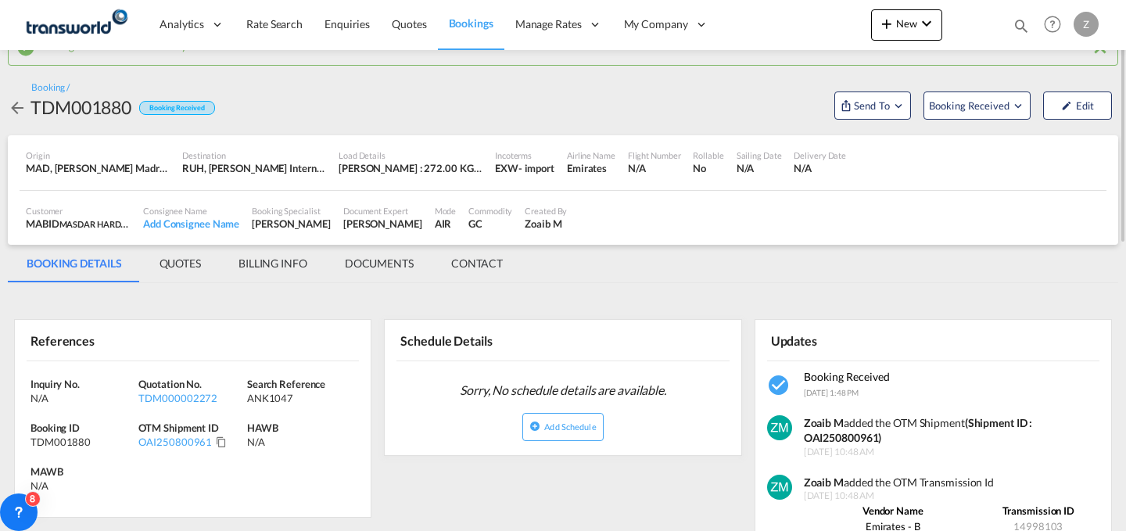
click at [217, 448] on div "OAI250800961" at bounding box center [192, 442] width 108 height 14
click at [217, 443] on md-icon "Click to Copy" at bounding box center [221, 441] width 11 height 11
